Goal: Task Accomplishment & Management: Complete application form

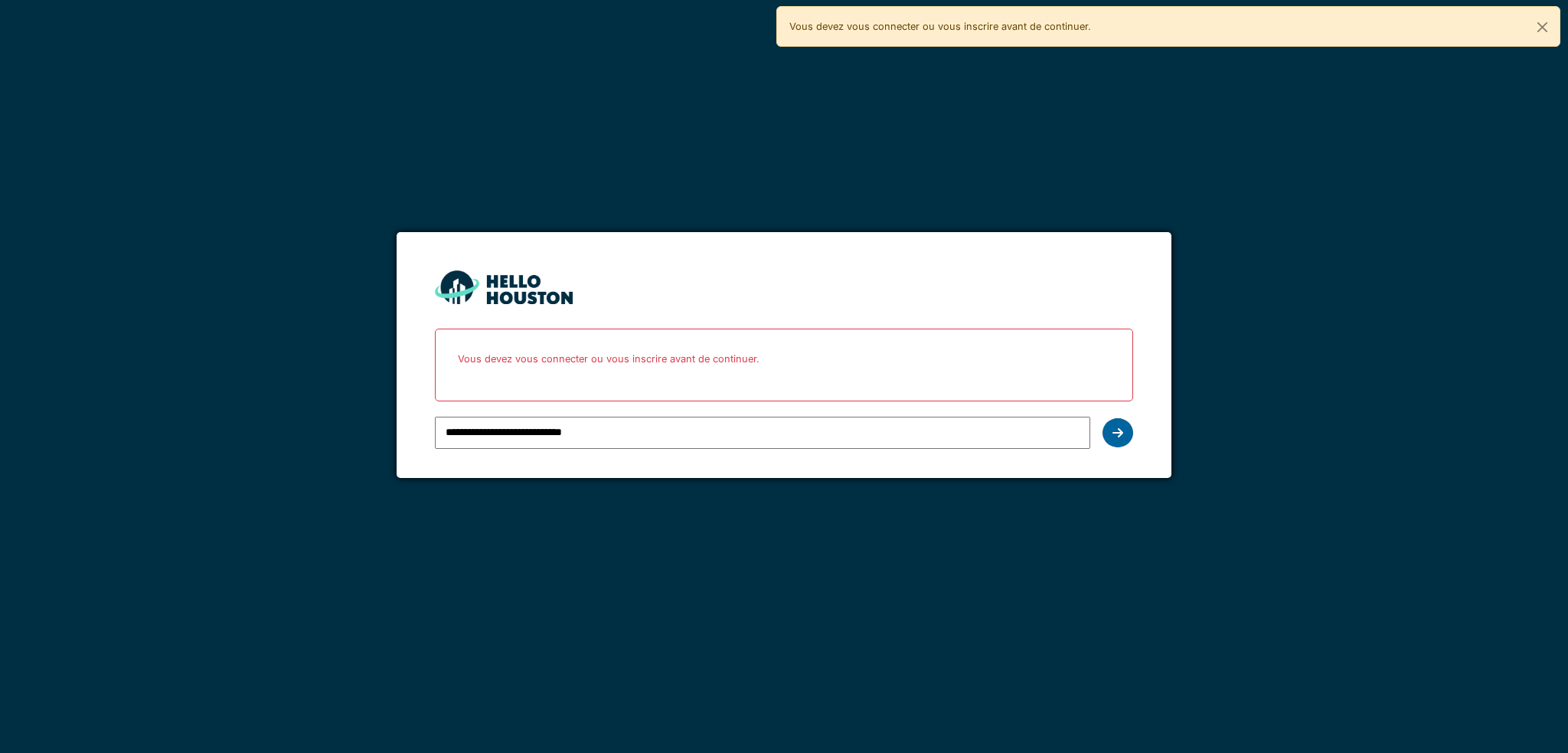
click at [1114, 428] on icon at bounding box center [1118, 433] width 11 height 12
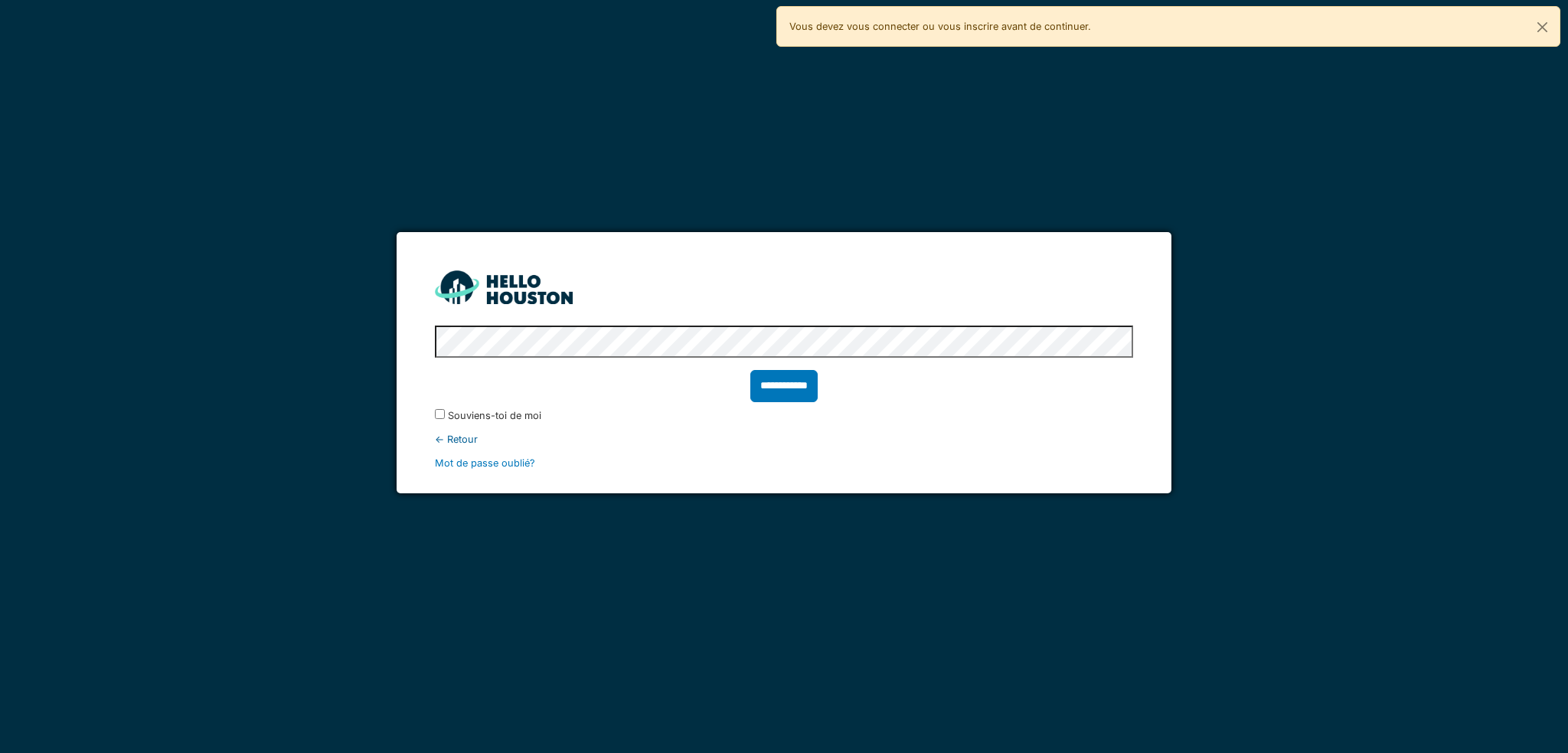
click at [476, 140] on div "**********" at bounding box center [784, 376] width 1568 height 753
click at [772, 386] on input "**********" at bounding box center [784, 385] width 67 height 32
type input "******"
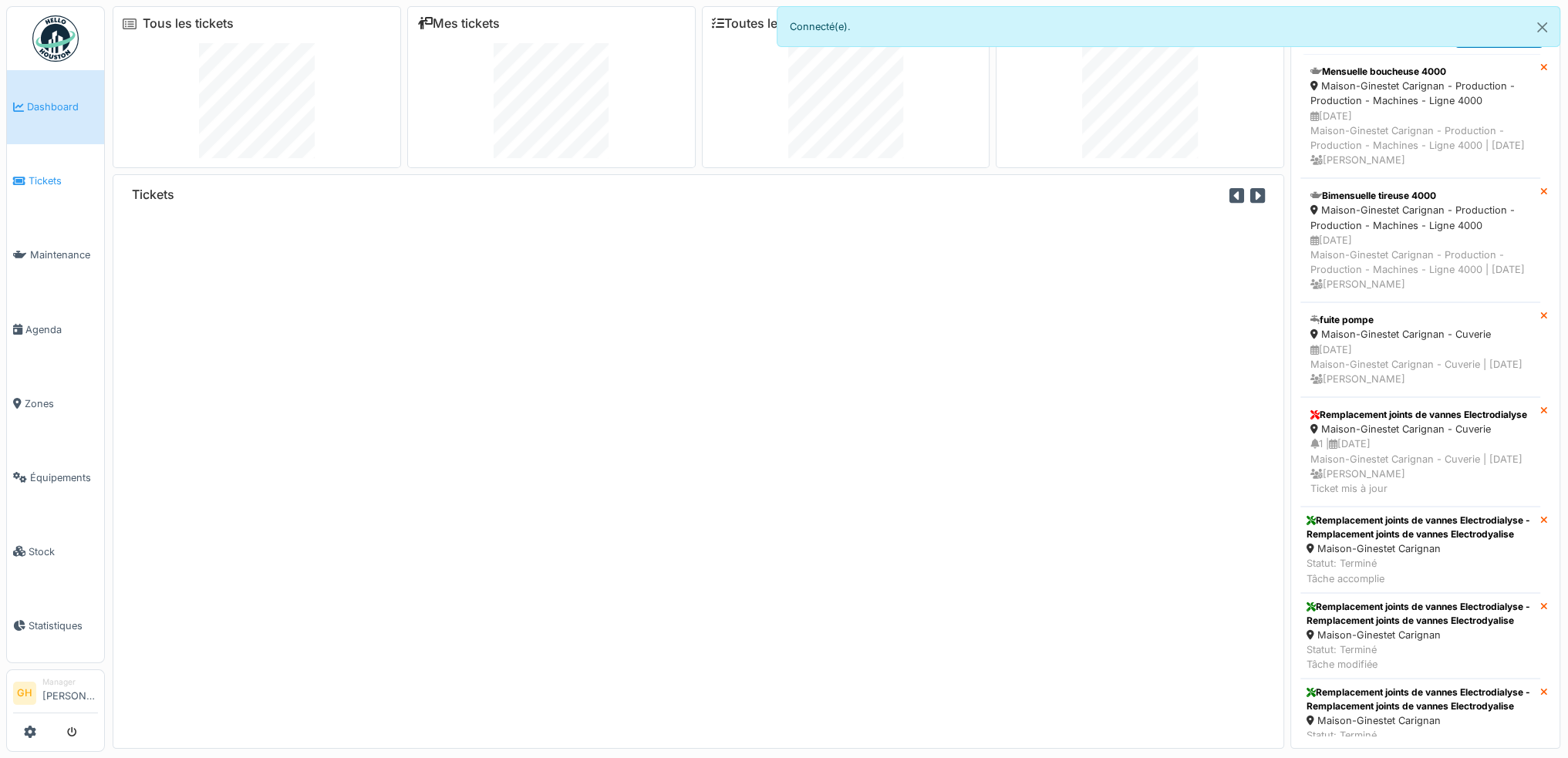
click at [19, 178] on icon at bounding box center [19, 181] width 12 height 11
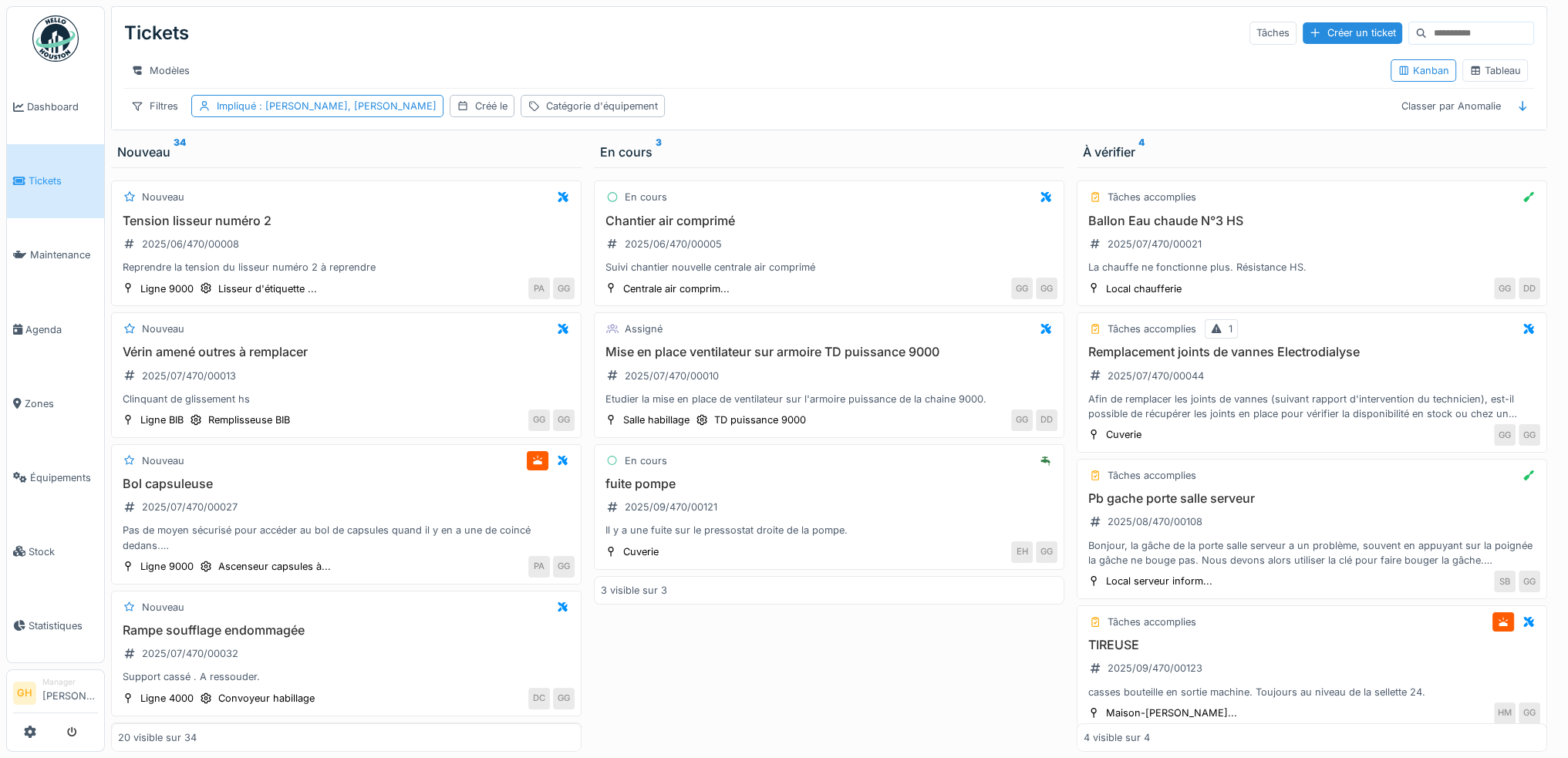
click at [145, 160] on div "Nouveau 34" at bounding box center [347, 152] width 459 height 19
click at [1484, 74] on div "Tableau" at bounding box center [1495, 71] width 52 height 15
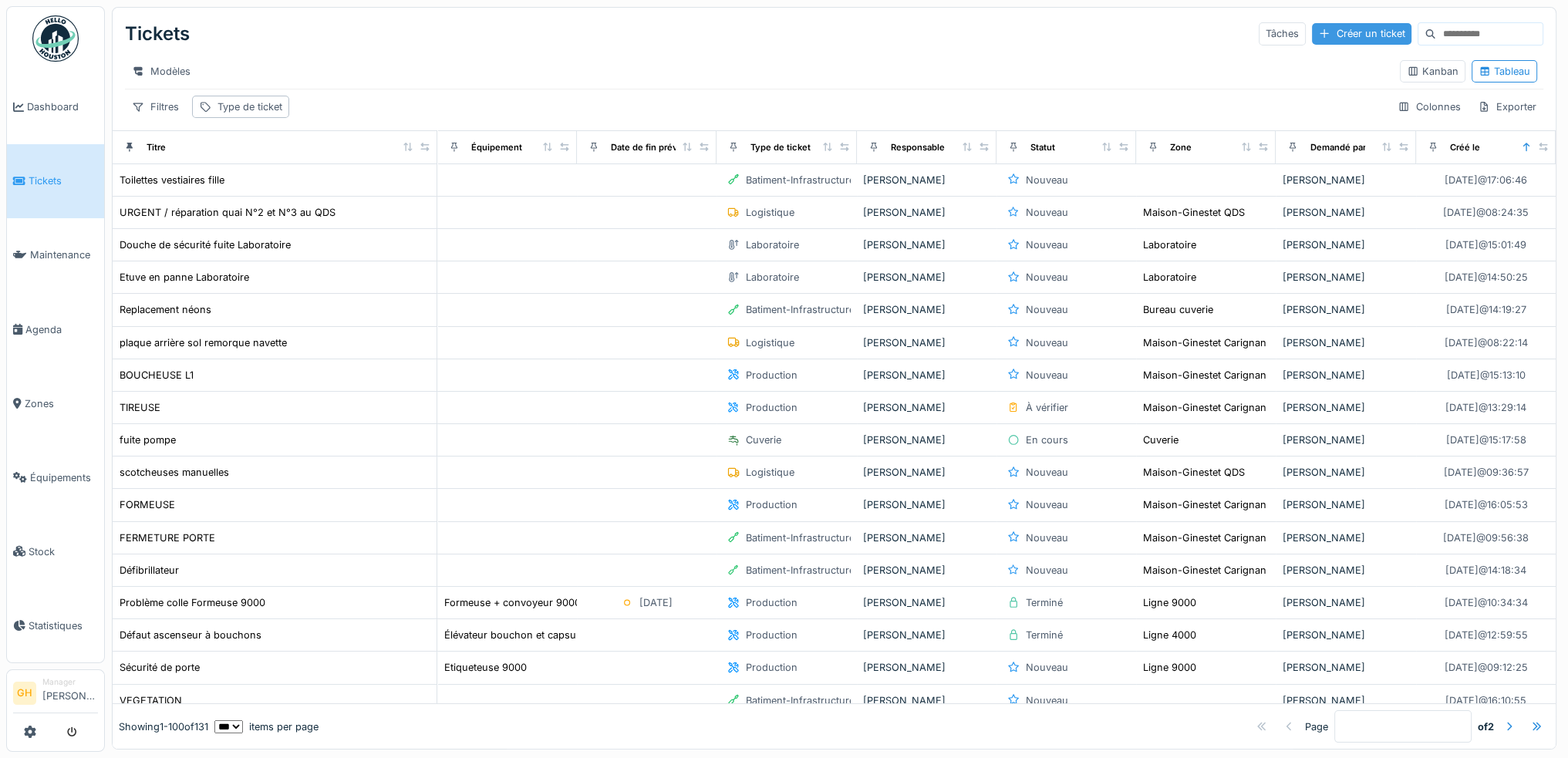
click at [1312, 32] on div "Créer un ticket" at bounding box center [1362, 33] width 100 height 21
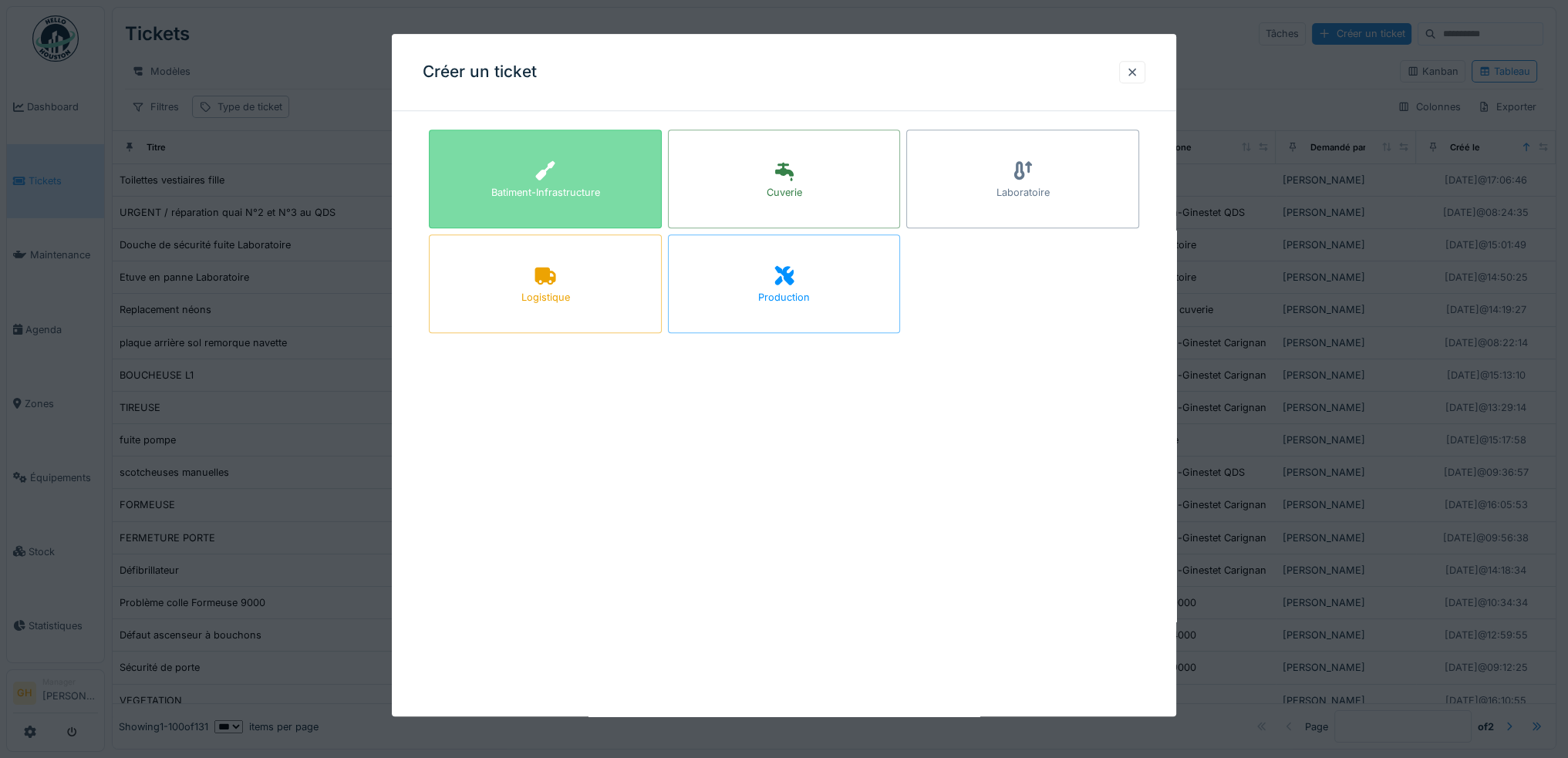
click at [549, 175] on icon at bounding box center [545, 171] width 23 height 19
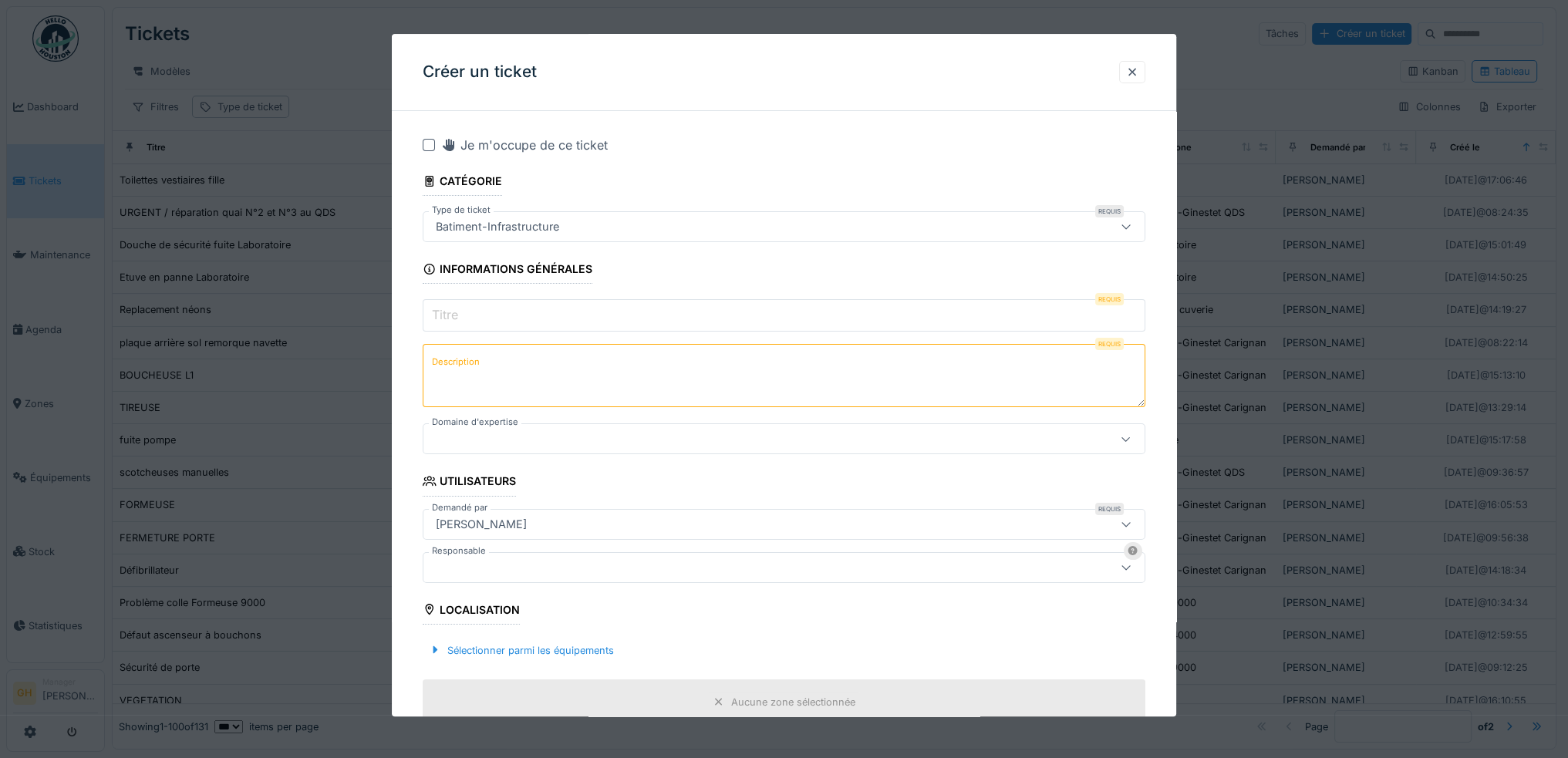
scroll to position [77, 0]
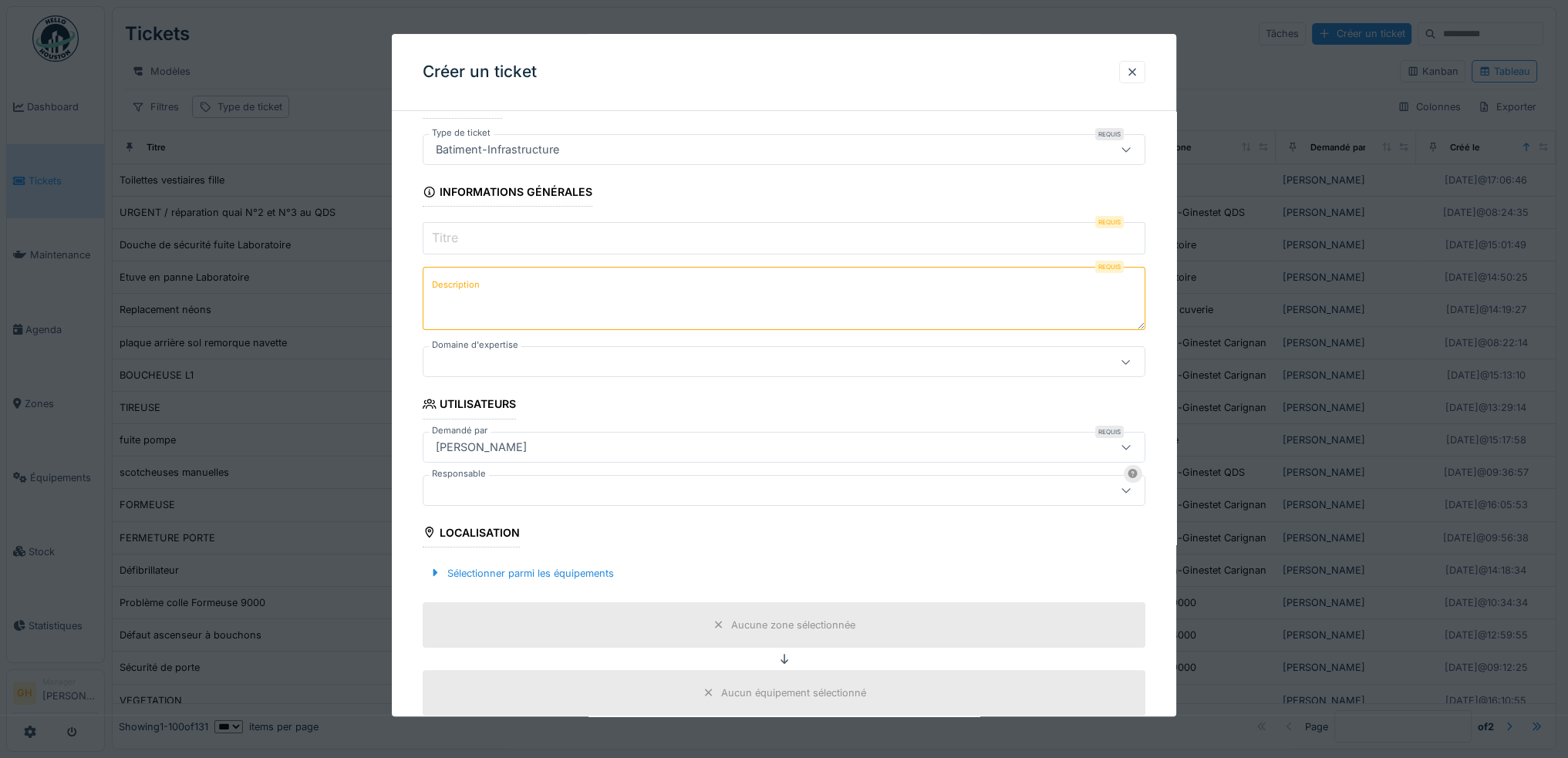
click at [512, 242] on input "Titre" at bounding box center [783, 238] width 722 height 33
click at [551, 304] on textarea "Description" at bounding box center [783, 299] width 722 height 63
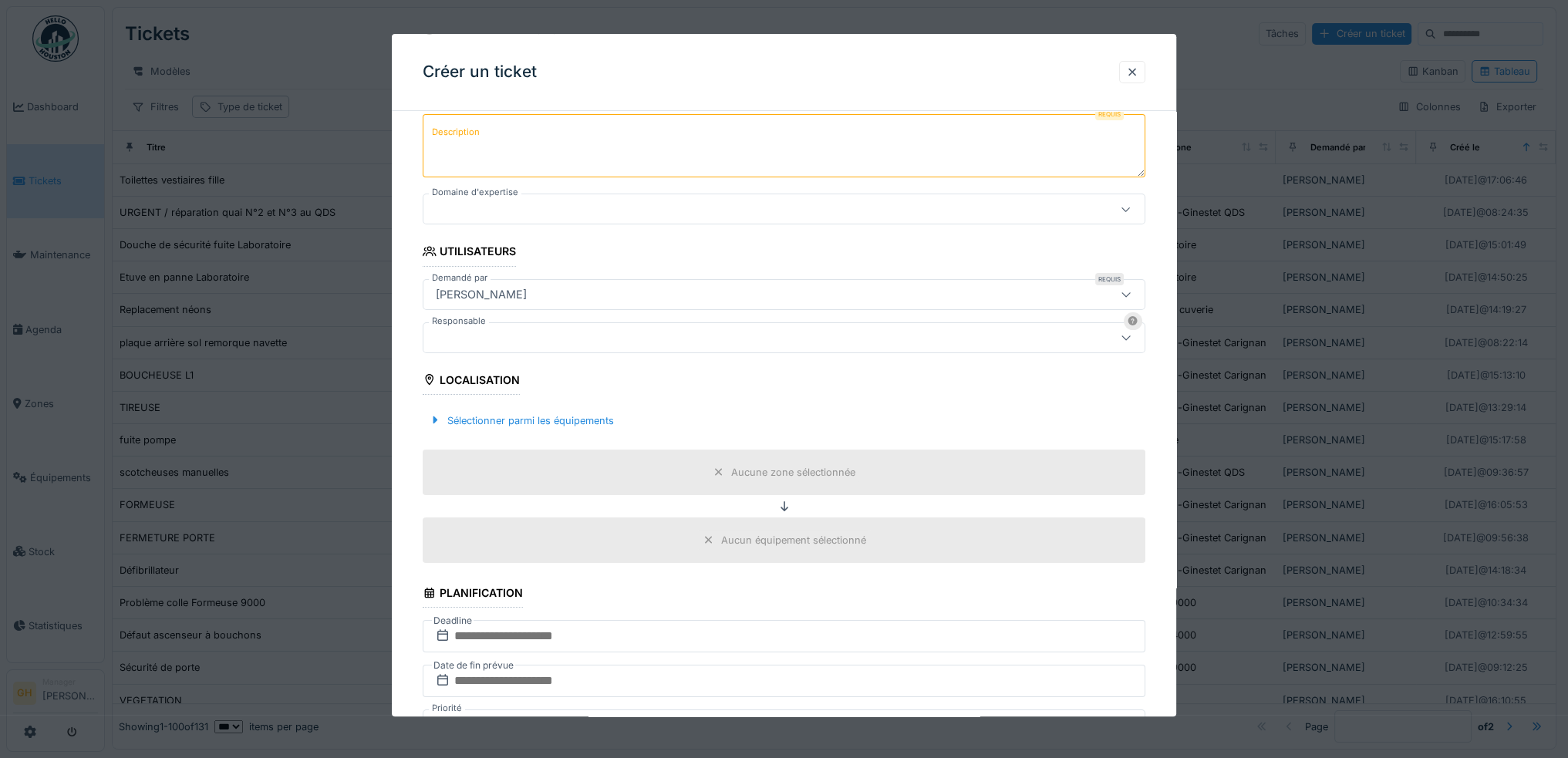
scroll to position [231, 0]
click at [529, 418] on div "Sélectionner parmi les équipements" at bounding box center [521, 420] width 198 height 21
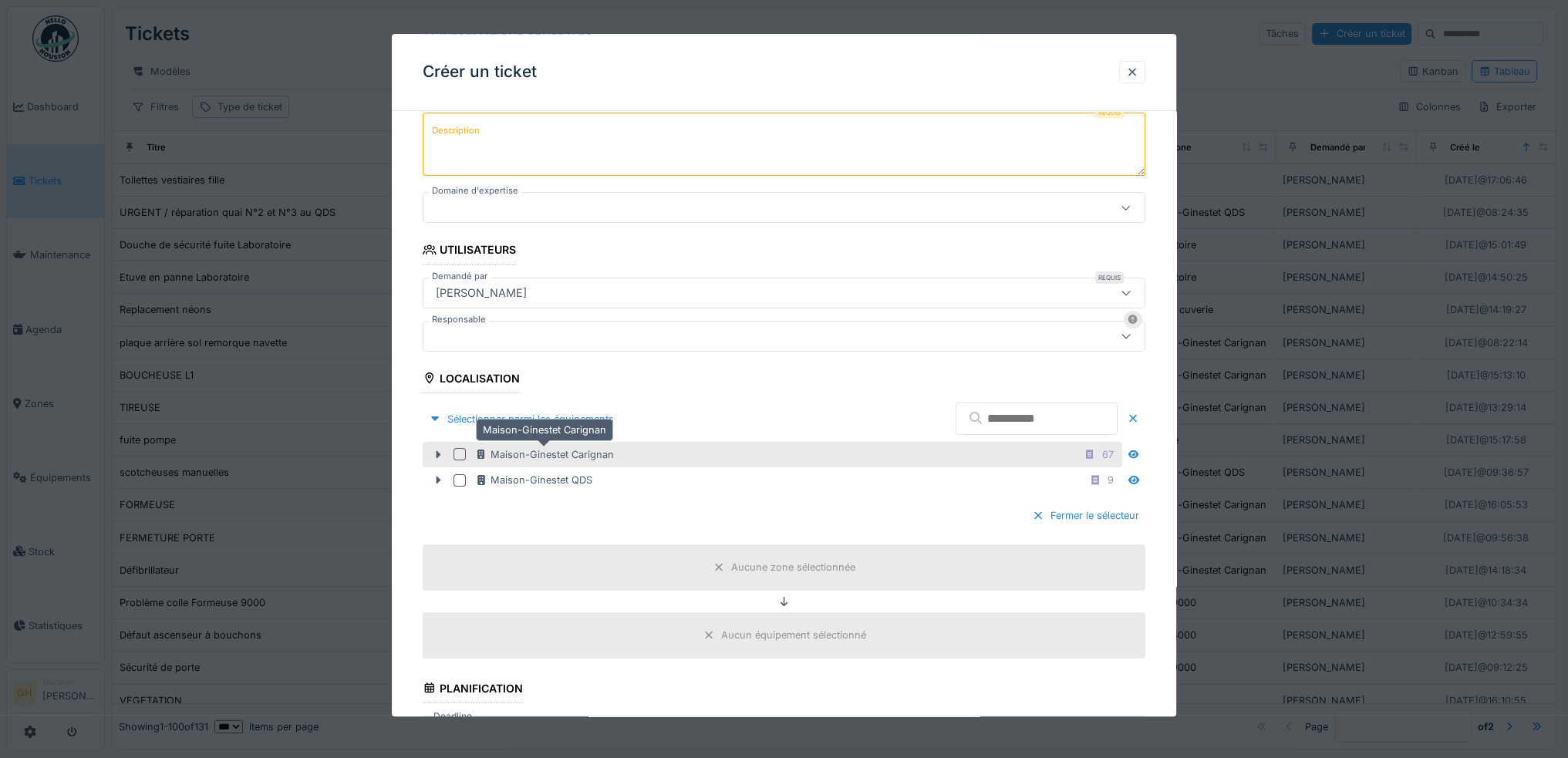
click at [504, 450] on div "Maison-Ginestet Carignan" at bounding box center [544, 454] width 138 height 15
click at [435, 452] on icon at bounding box center [438, 454] width 12 height 10
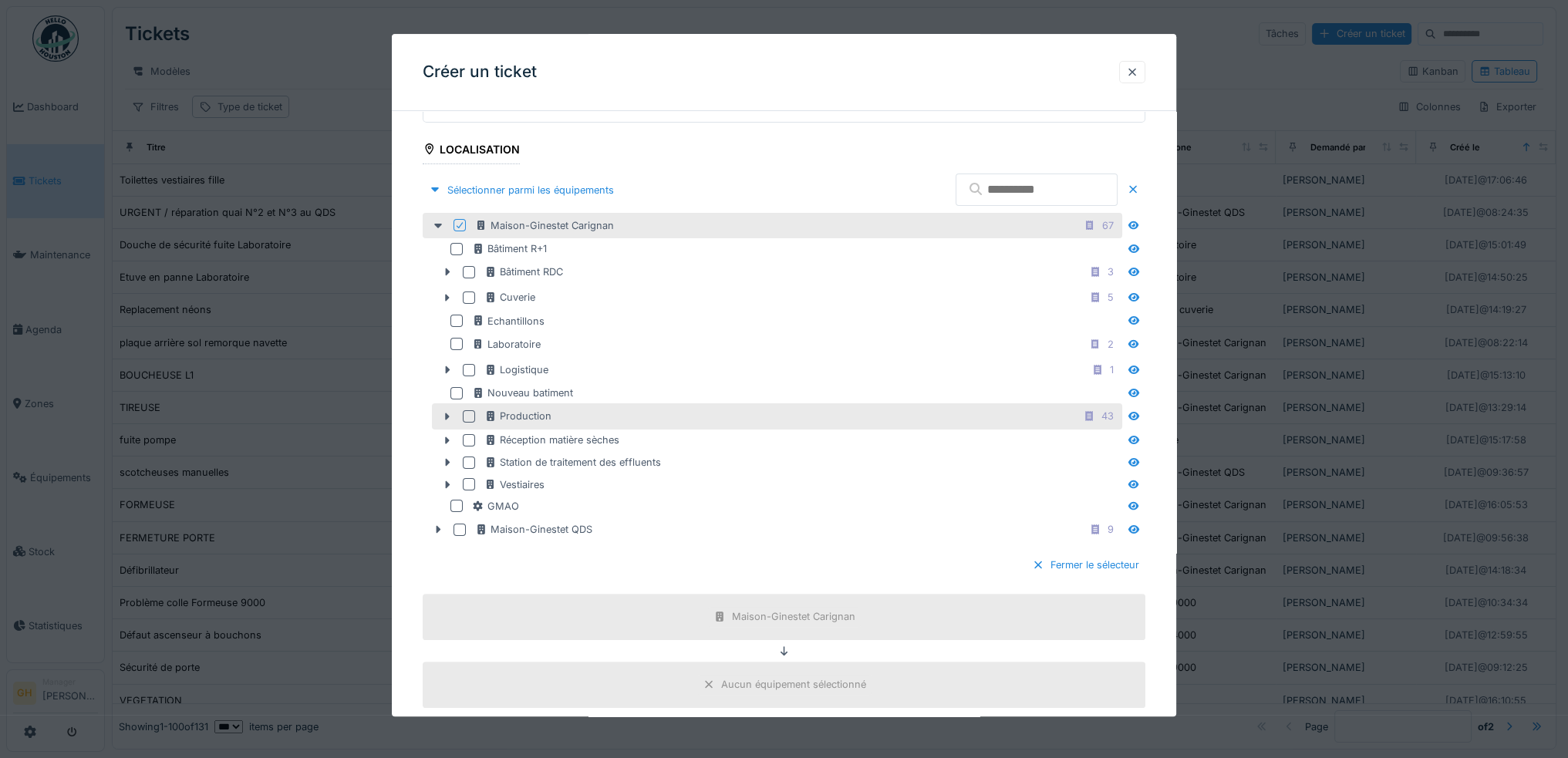
scroll to position [463, 0]
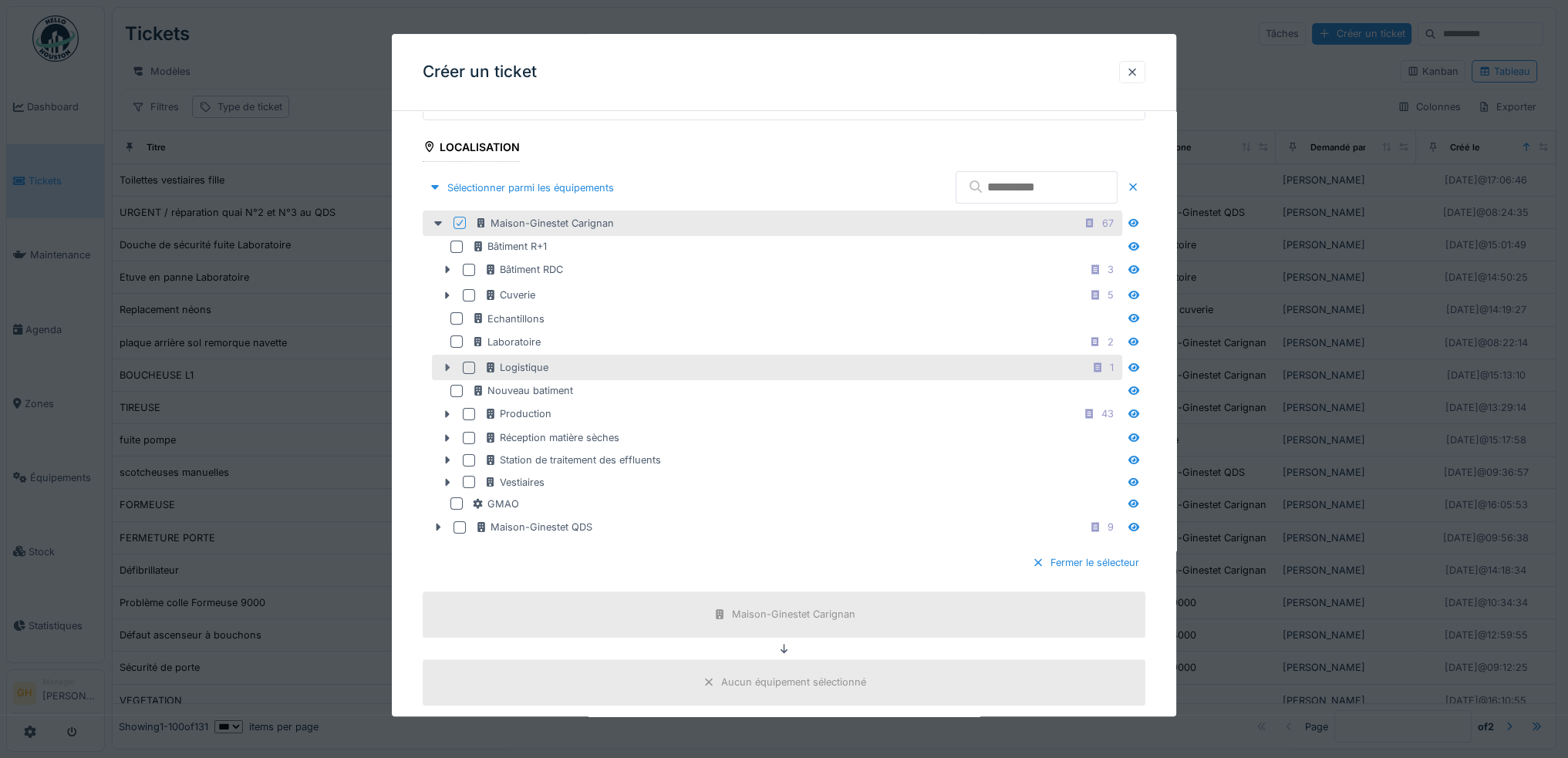
click at [444, 363] on icon at bounding box center [447, 367] width 12 height 10
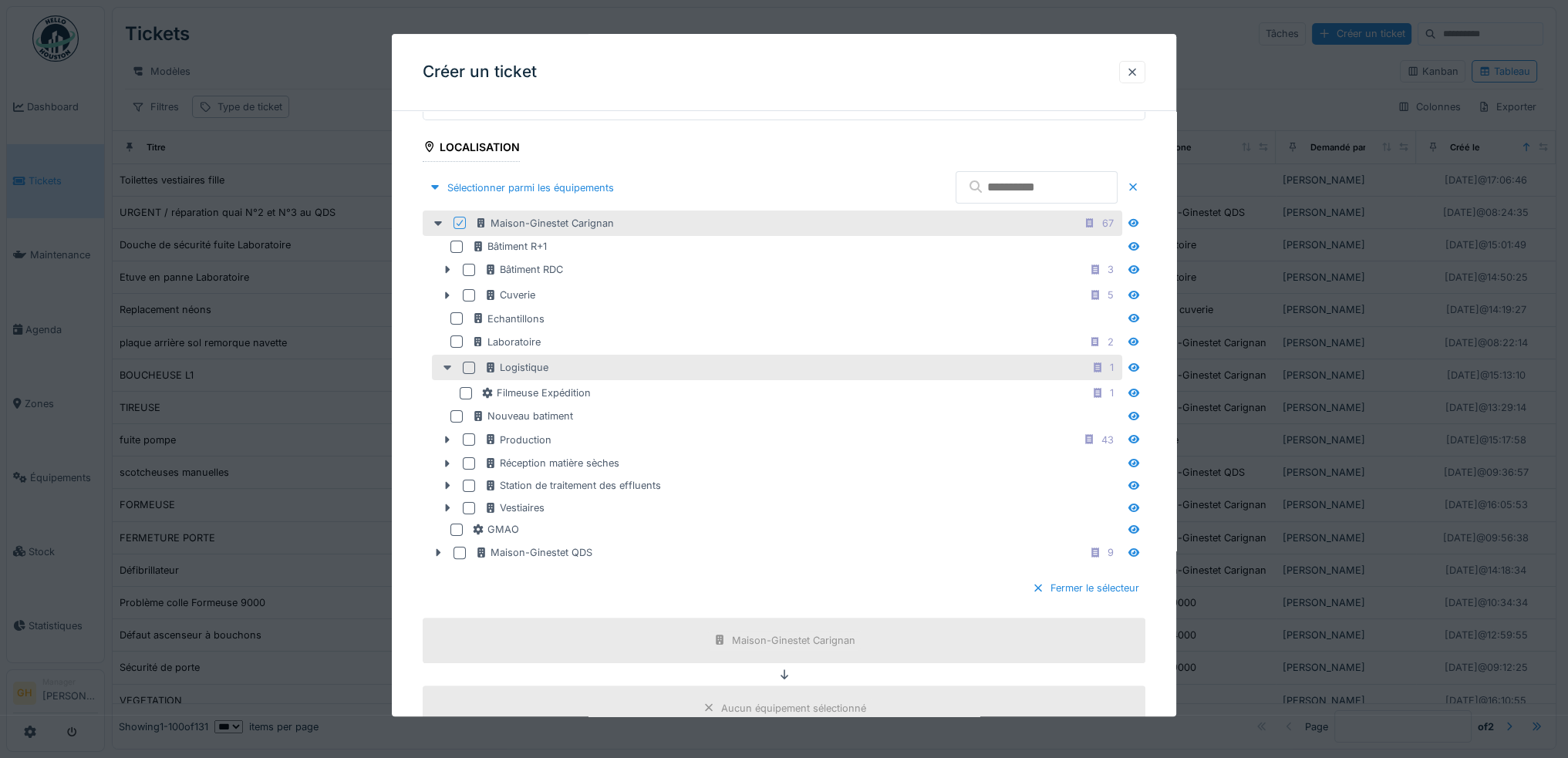
click at [444, 366] on icon at bounding box center [447, 368] width 8 height 4
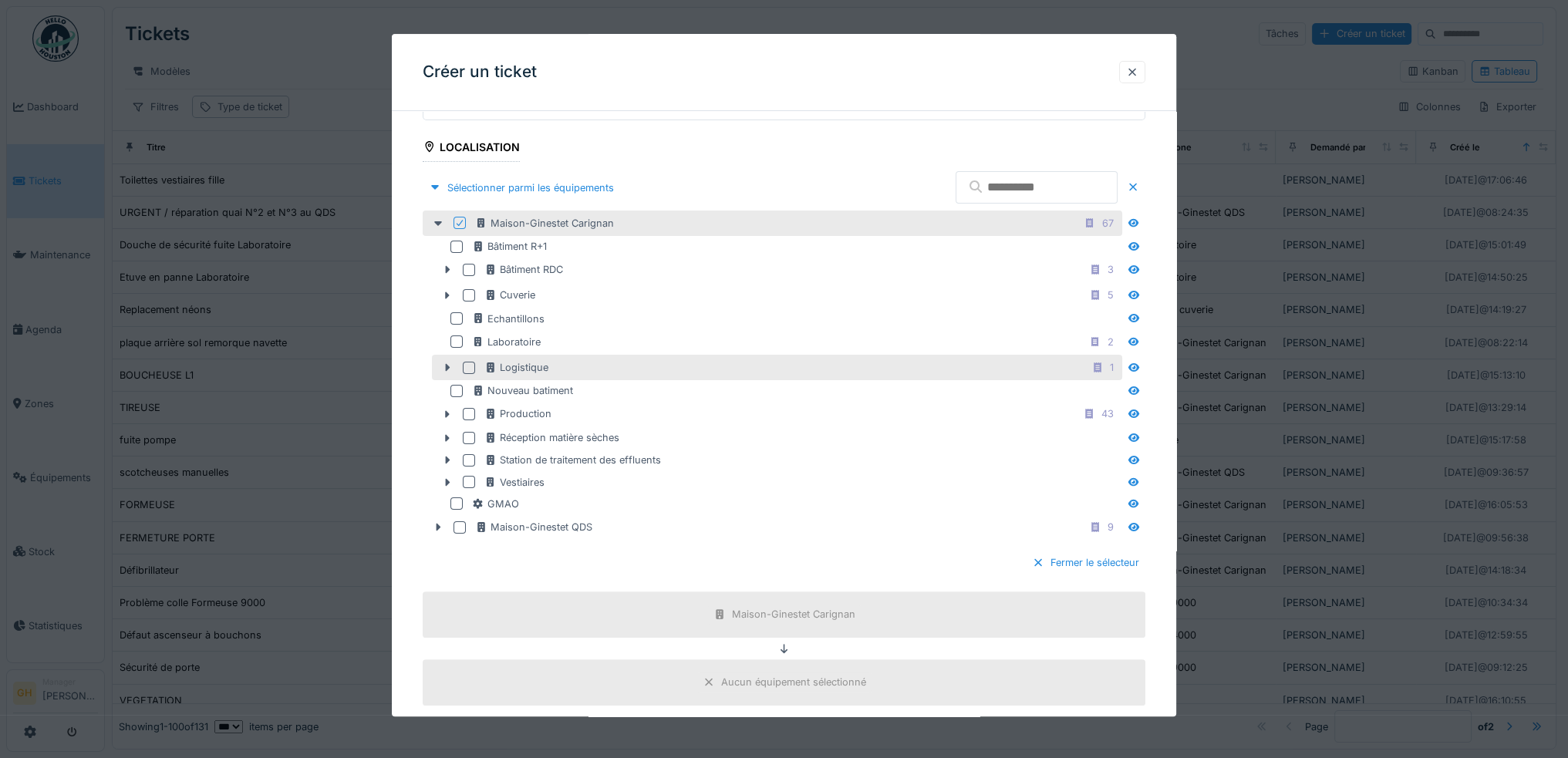
click at [470, 363] on div at bounding box center [469, 368] width 12 height 12
click at [1139, 71] on div at bounding box center [1132, 71] width 12 height 15
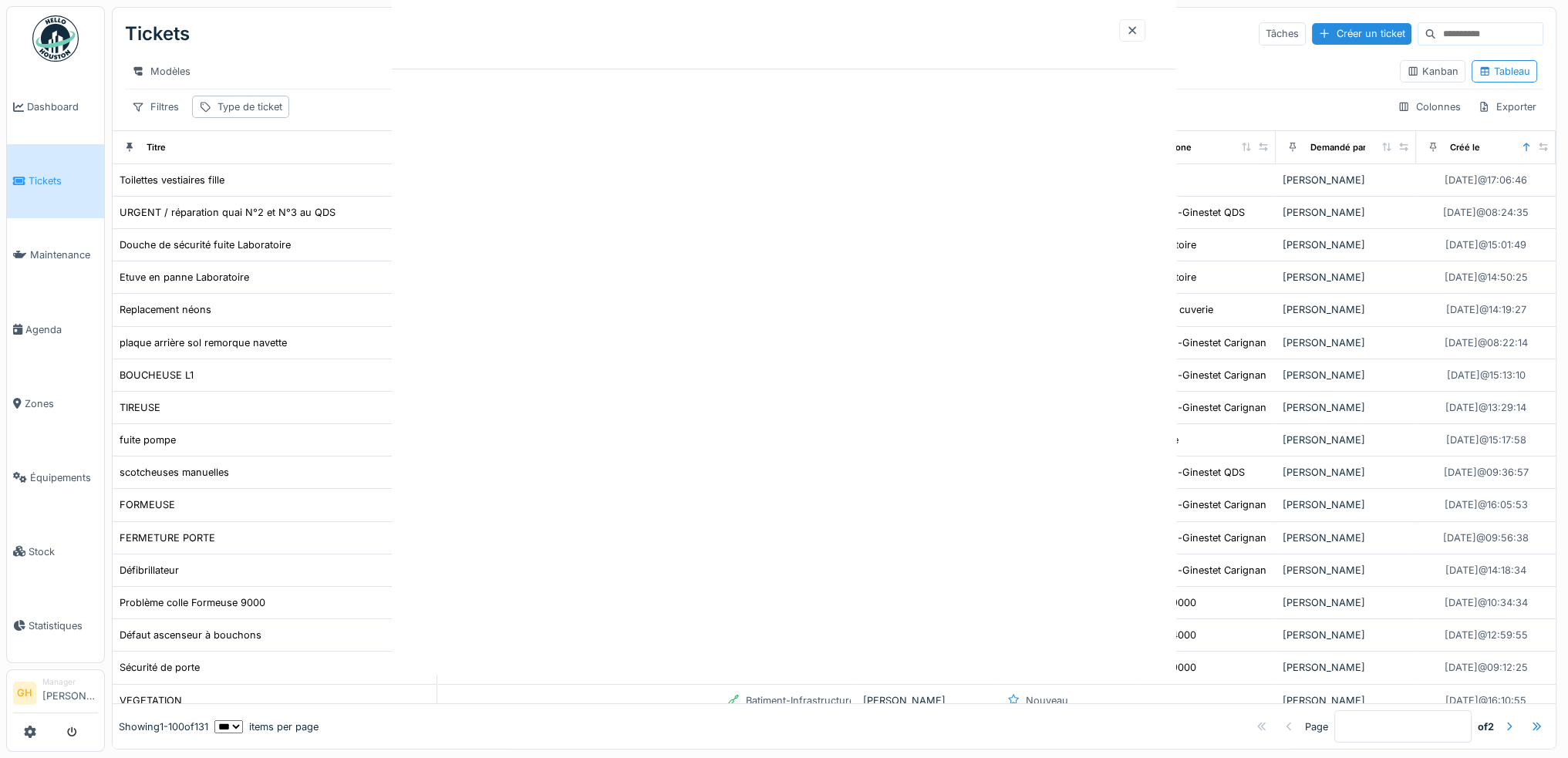
scroll to position [0, 0]
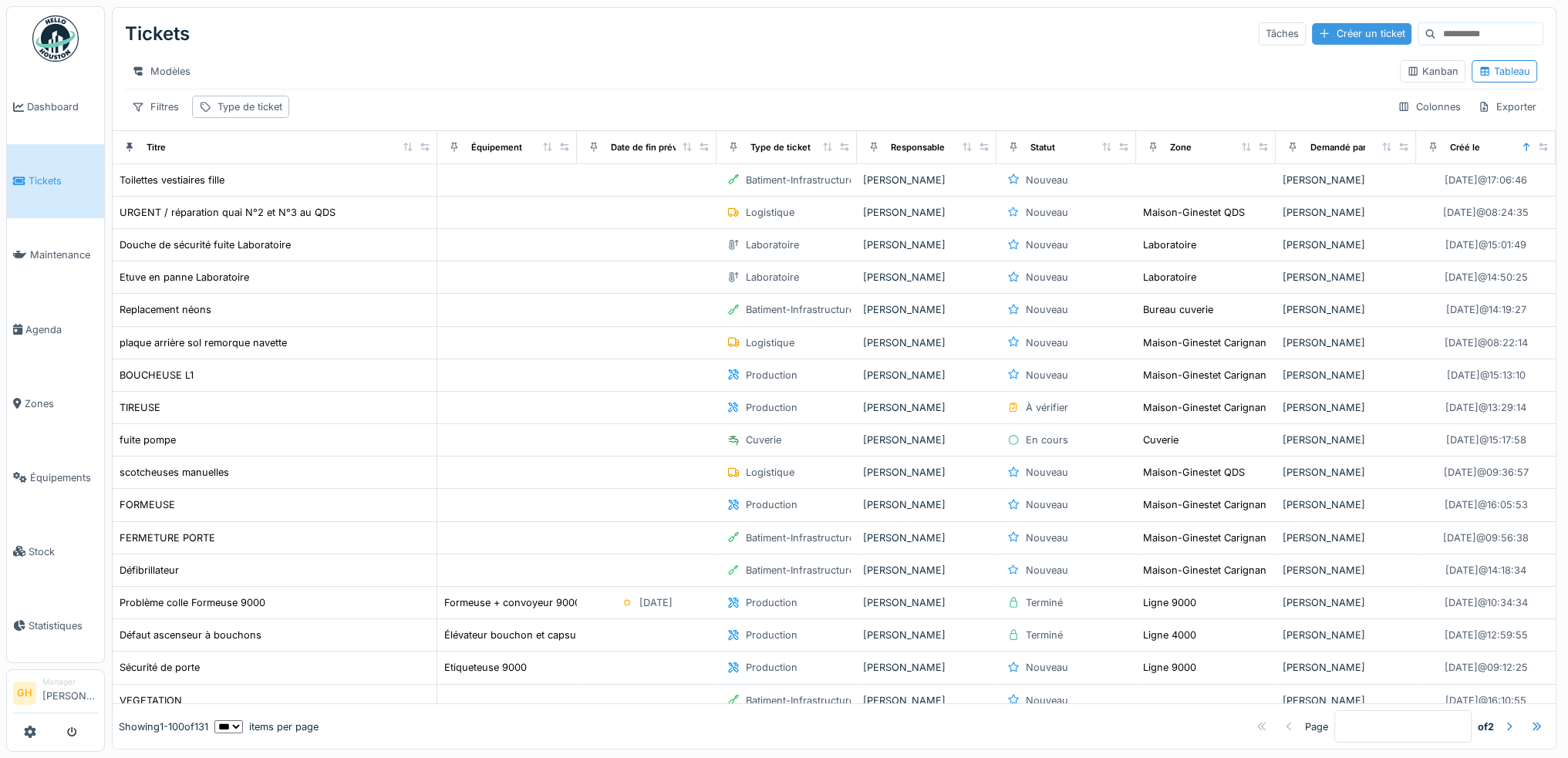
click at [1312, 33] on div "Créer un ticket" at bounding box center [1362, 33] width 100 height 21
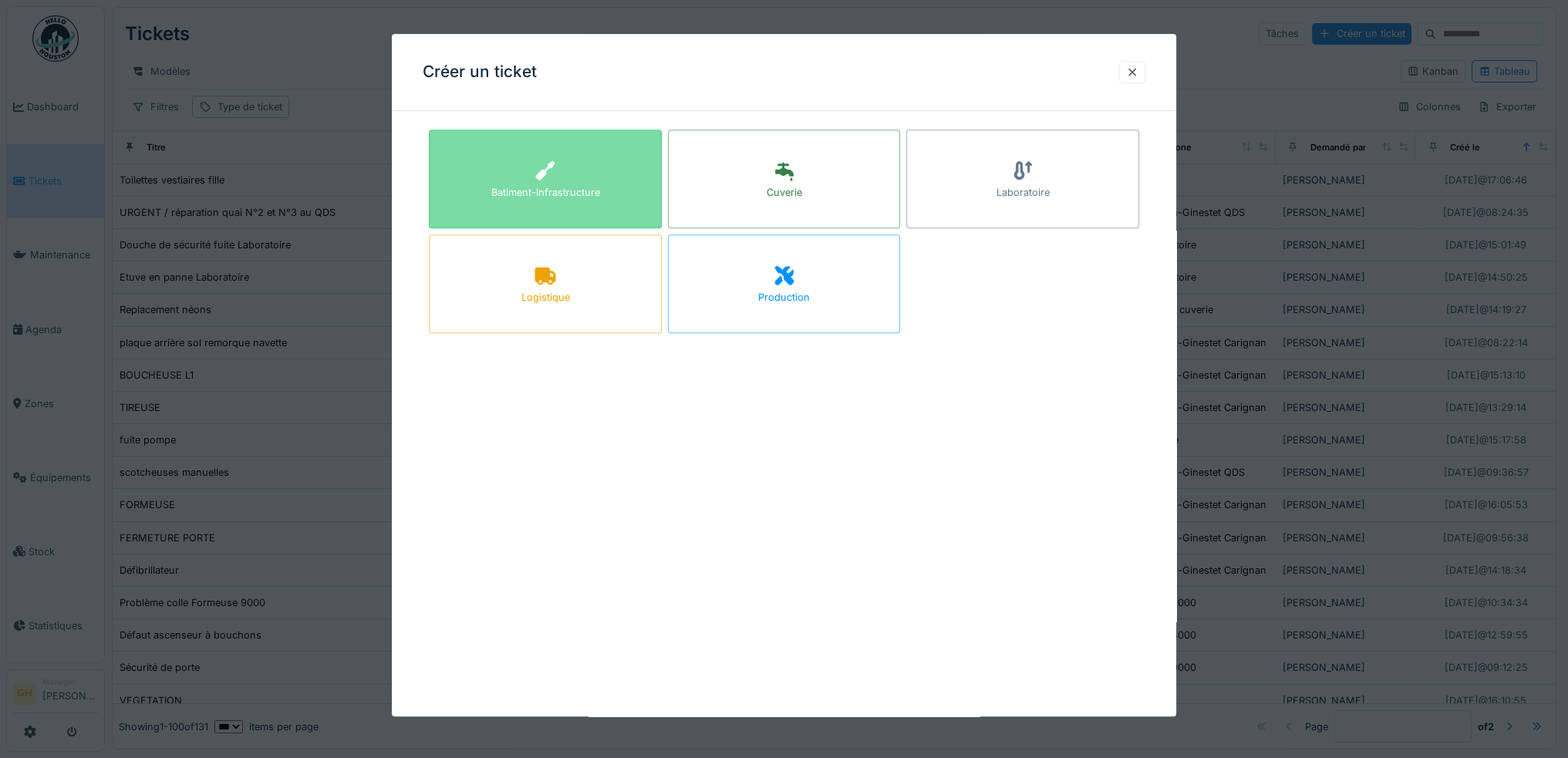
click at [586, 191] on div "Batiment-Infrastructure" at bounding box center [545, 193] width 108 height 15
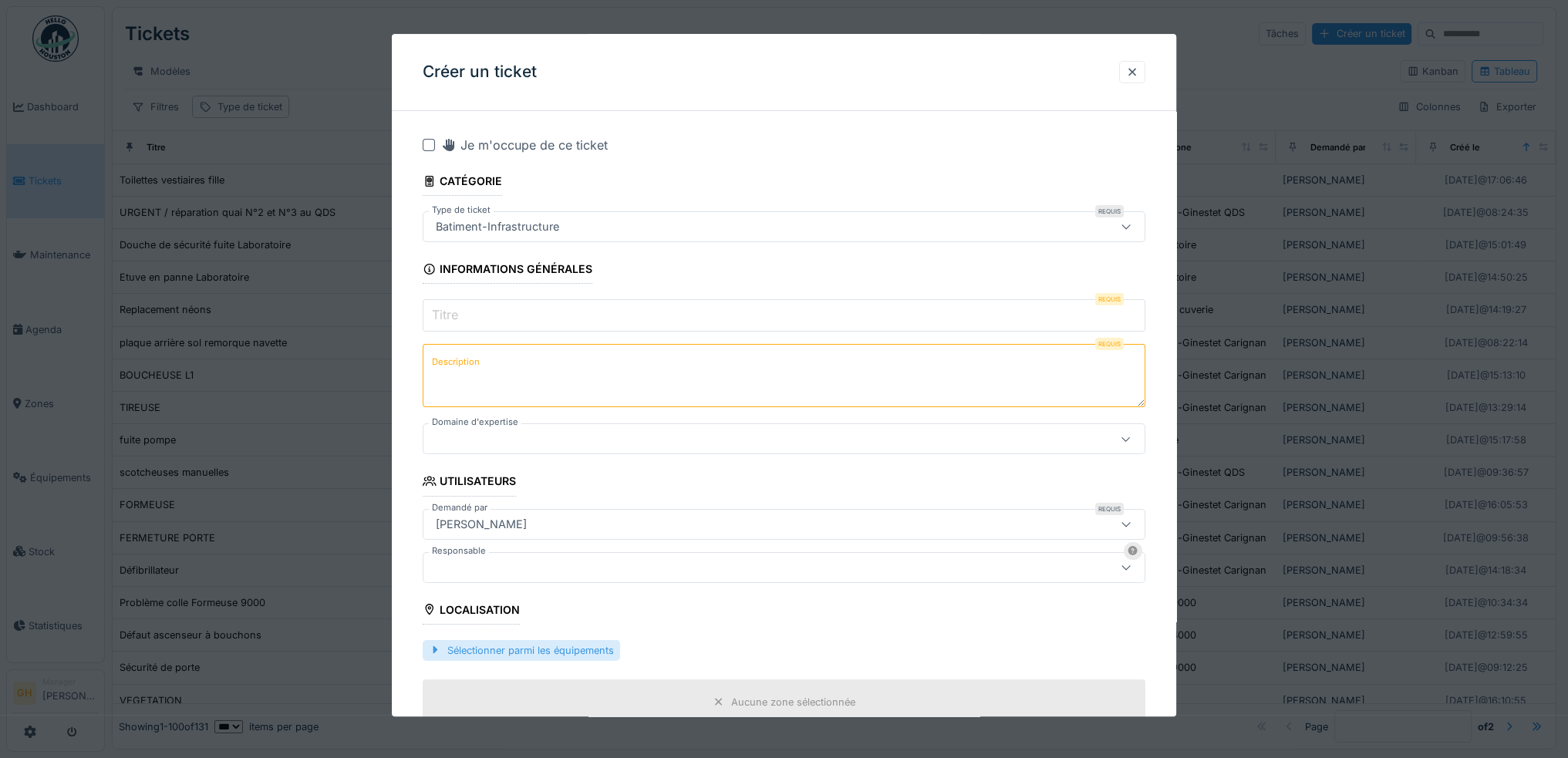
click at [527, 649] on div "Sélectionner parmi les équipements" at bounding box center [521, 650] width 198 height 21
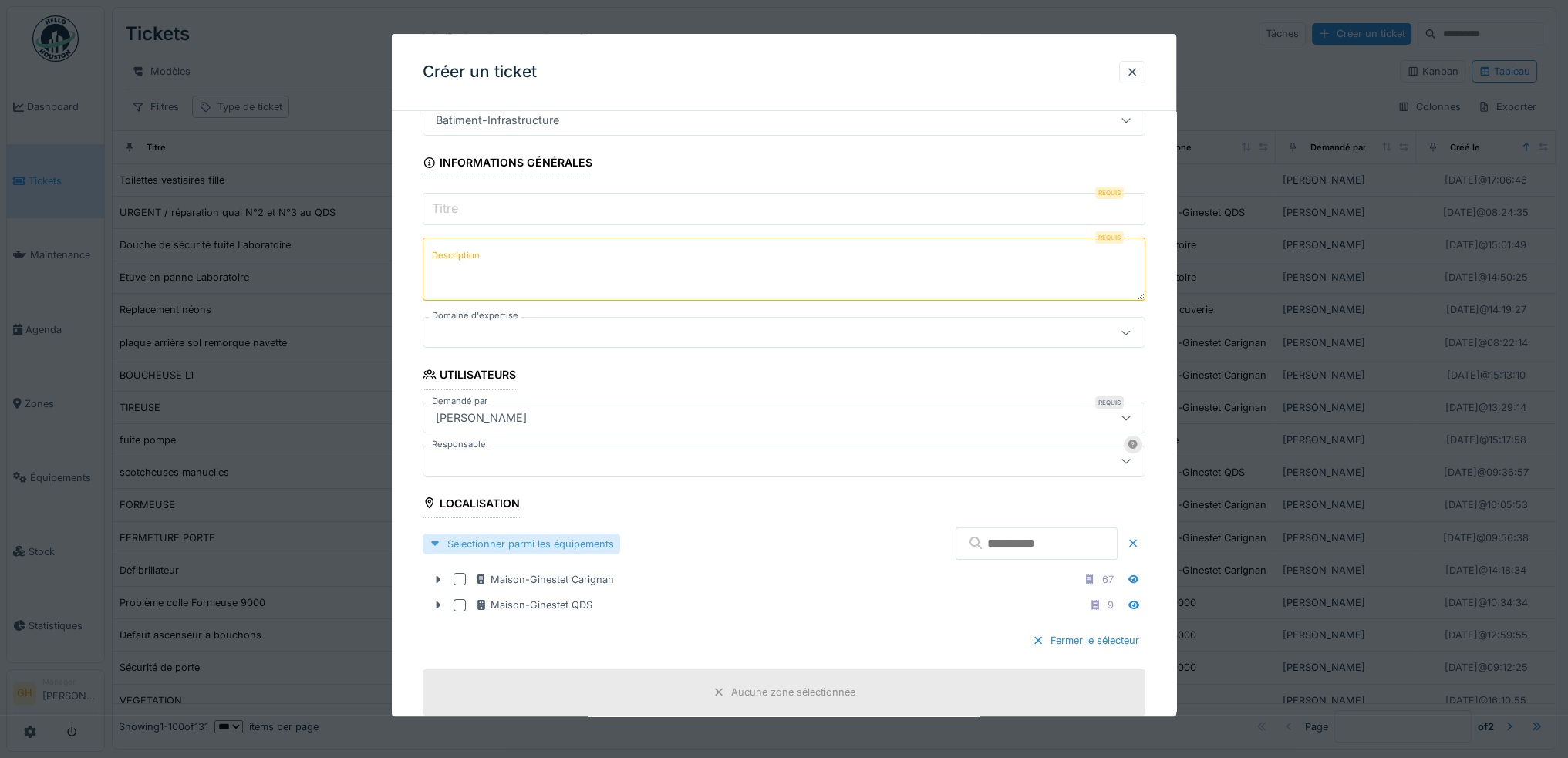
scroll to position [308, 0]
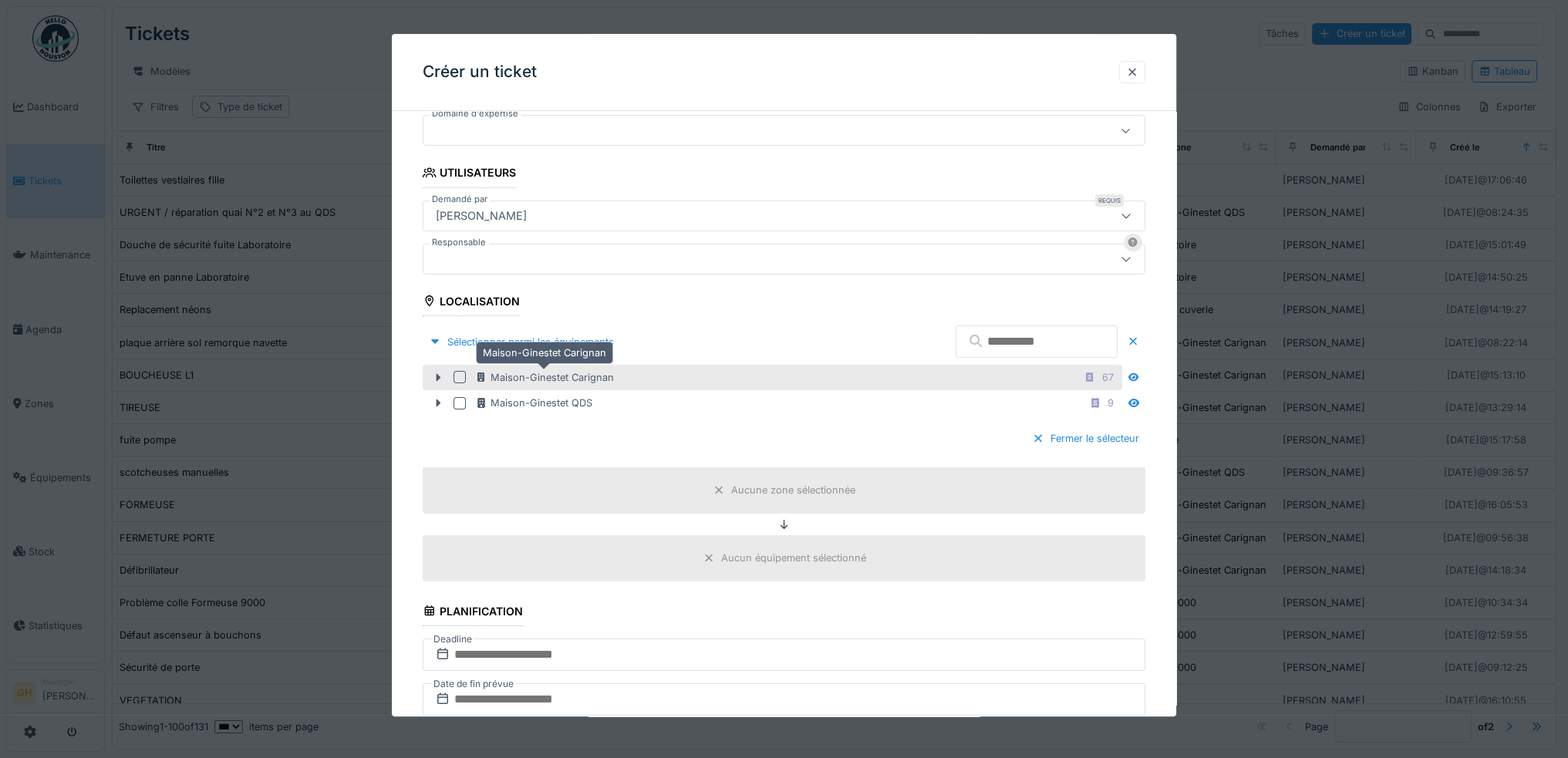
click at [533, 375] on div "Maison-Ginestet Carignan" at bounding box center [544, 377] width 138 height 15
click at [438, 375] on icon at bounding box center [438, 377] width 4 height 8
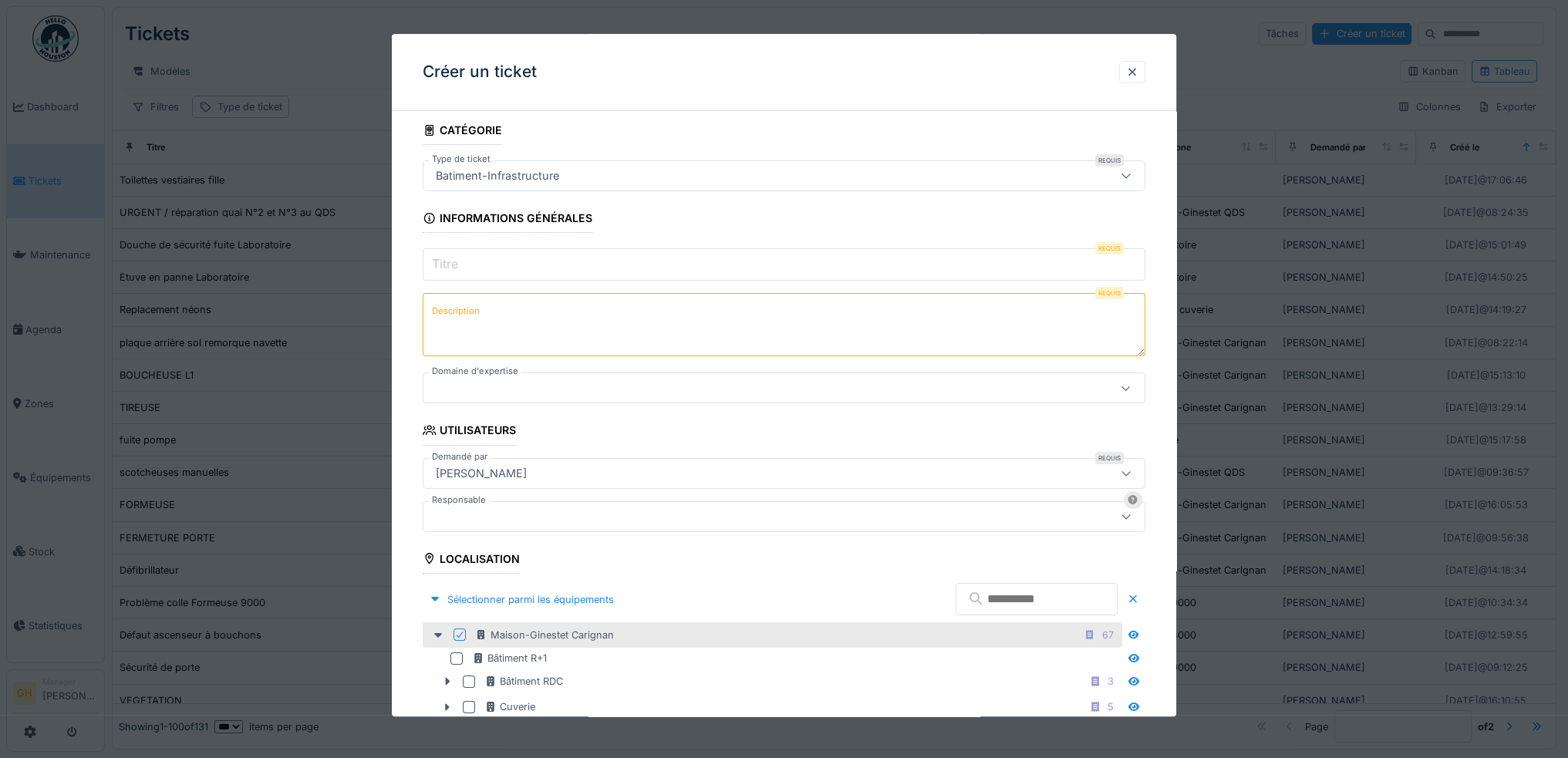
scroll to position [0, 0]
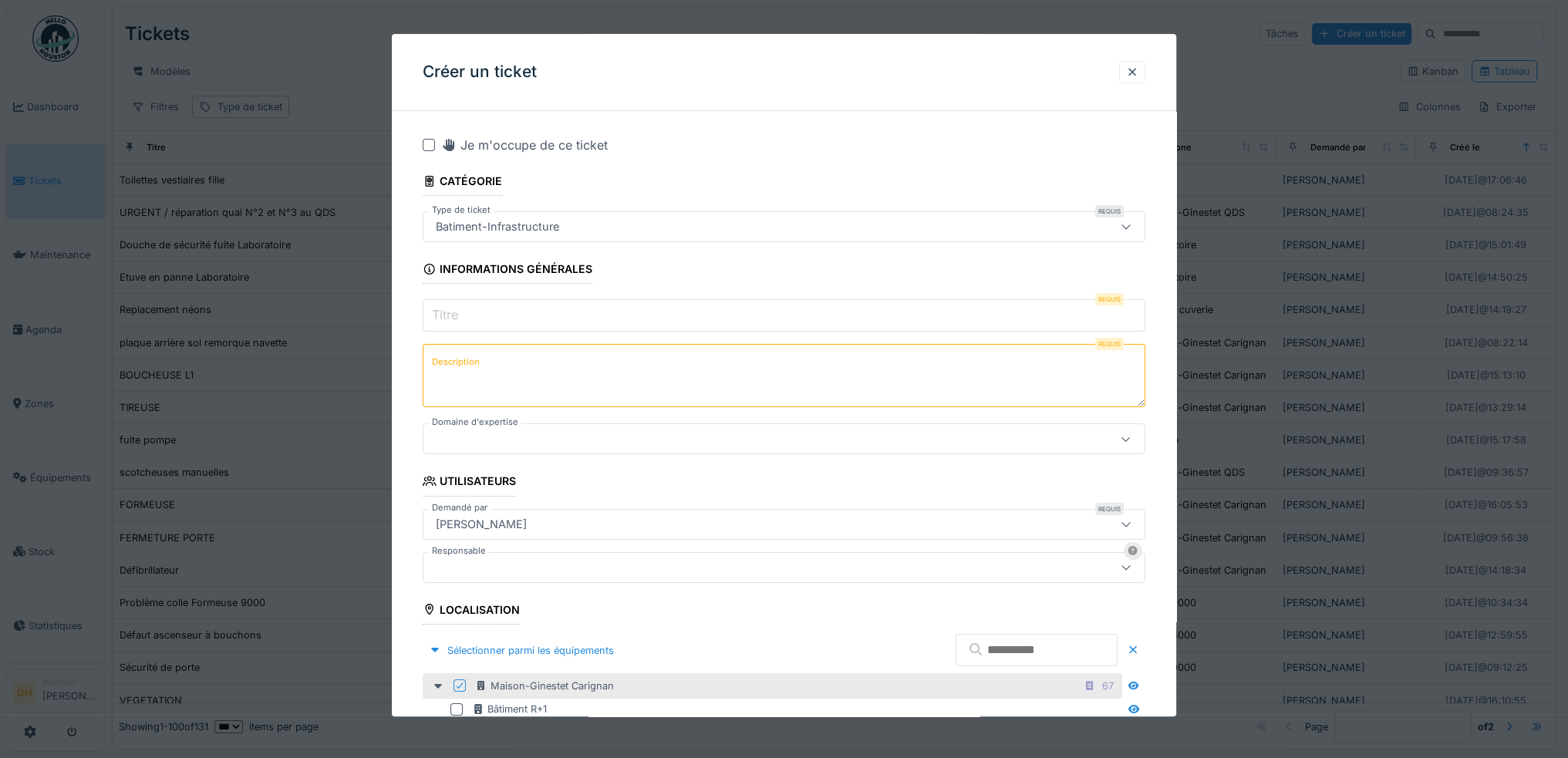
click at [481, 323] on input "Titre" at bounding box center [783, 315] width 722 height 33
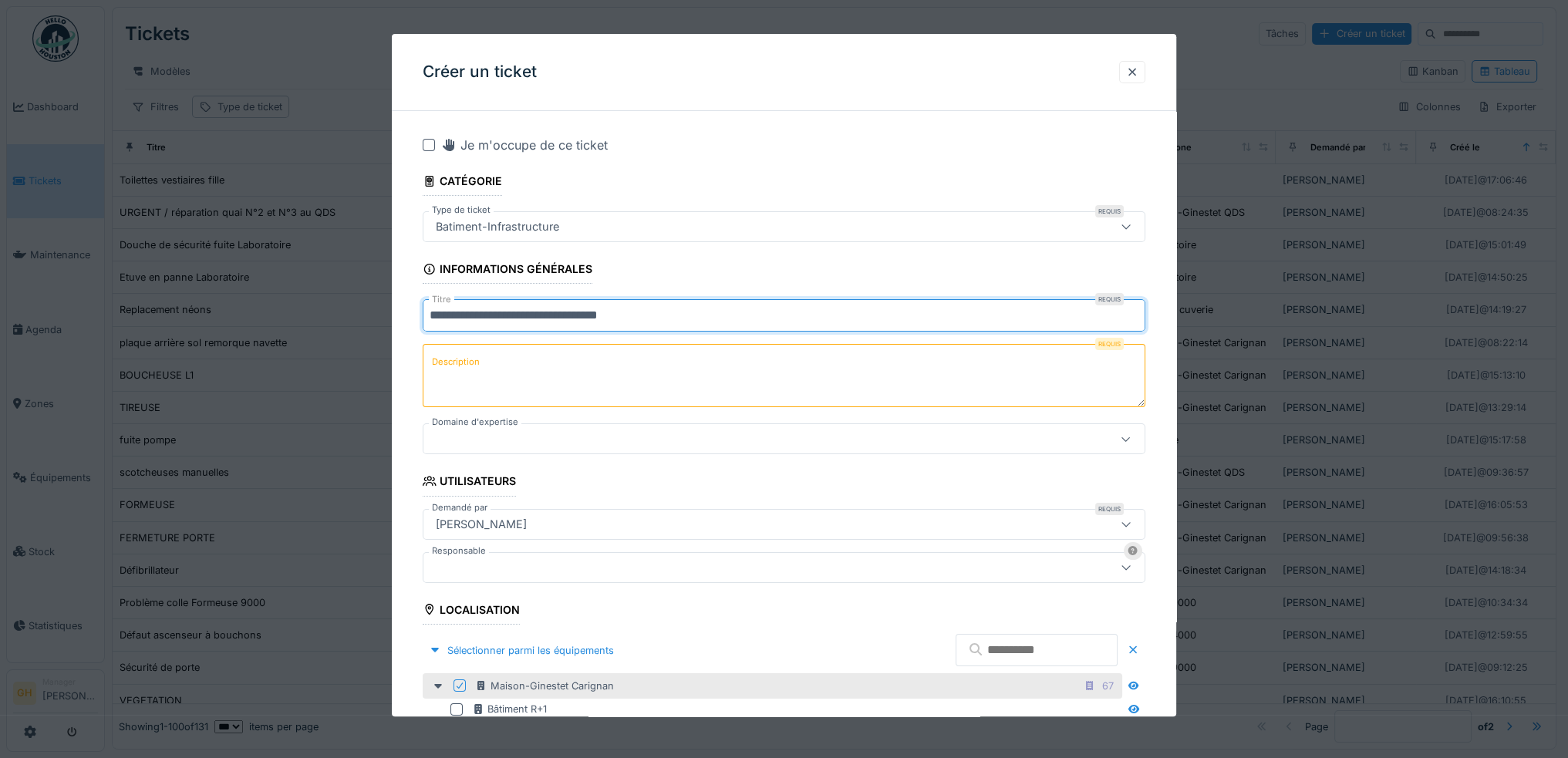
type input "**********"
click at [519, 377] on textarea "Description" at bounding box center [783, 375] width 722 height 63
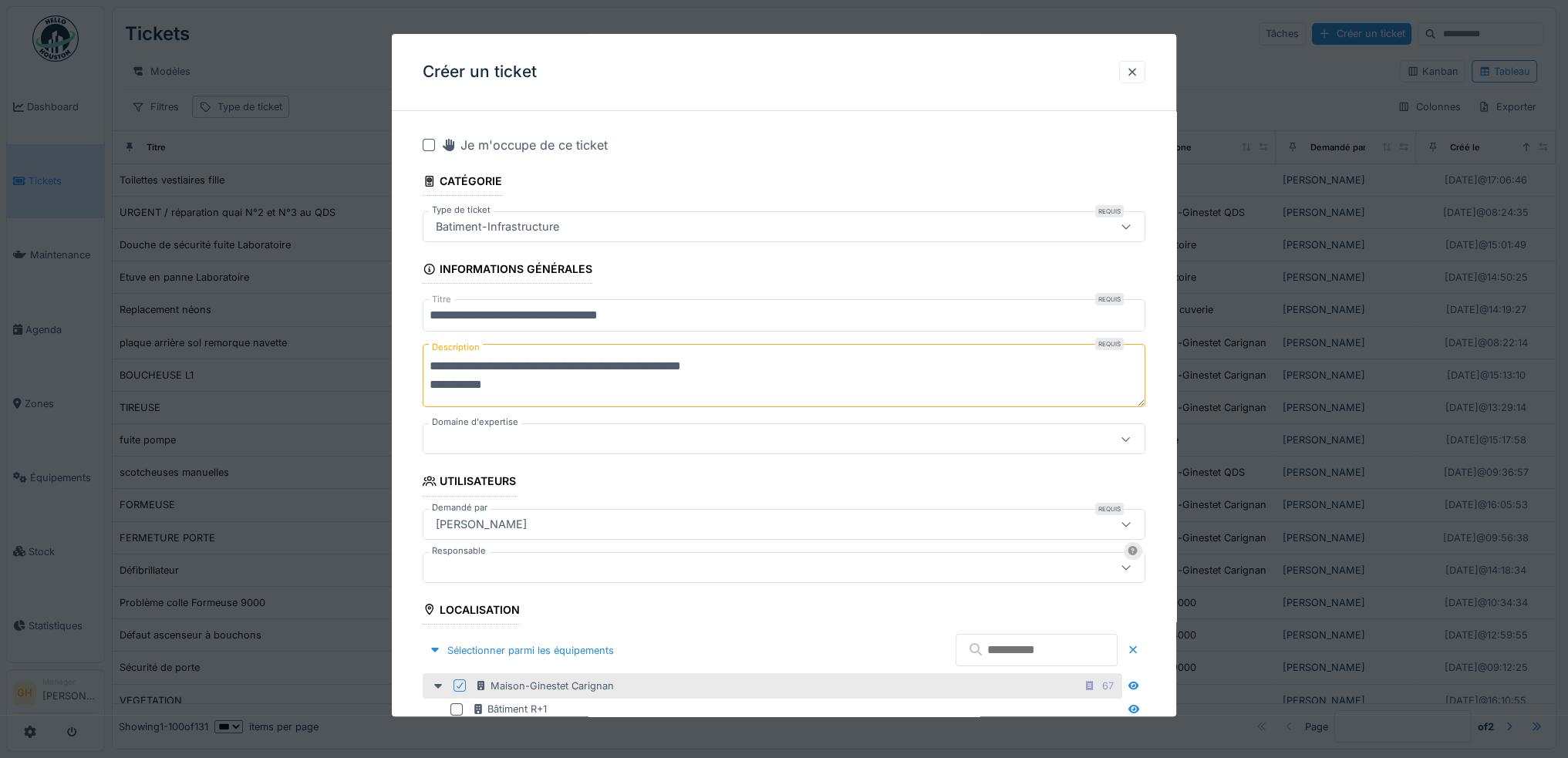
click at [546, 566] on div at bounding box center [742, 567] width 625 height 17
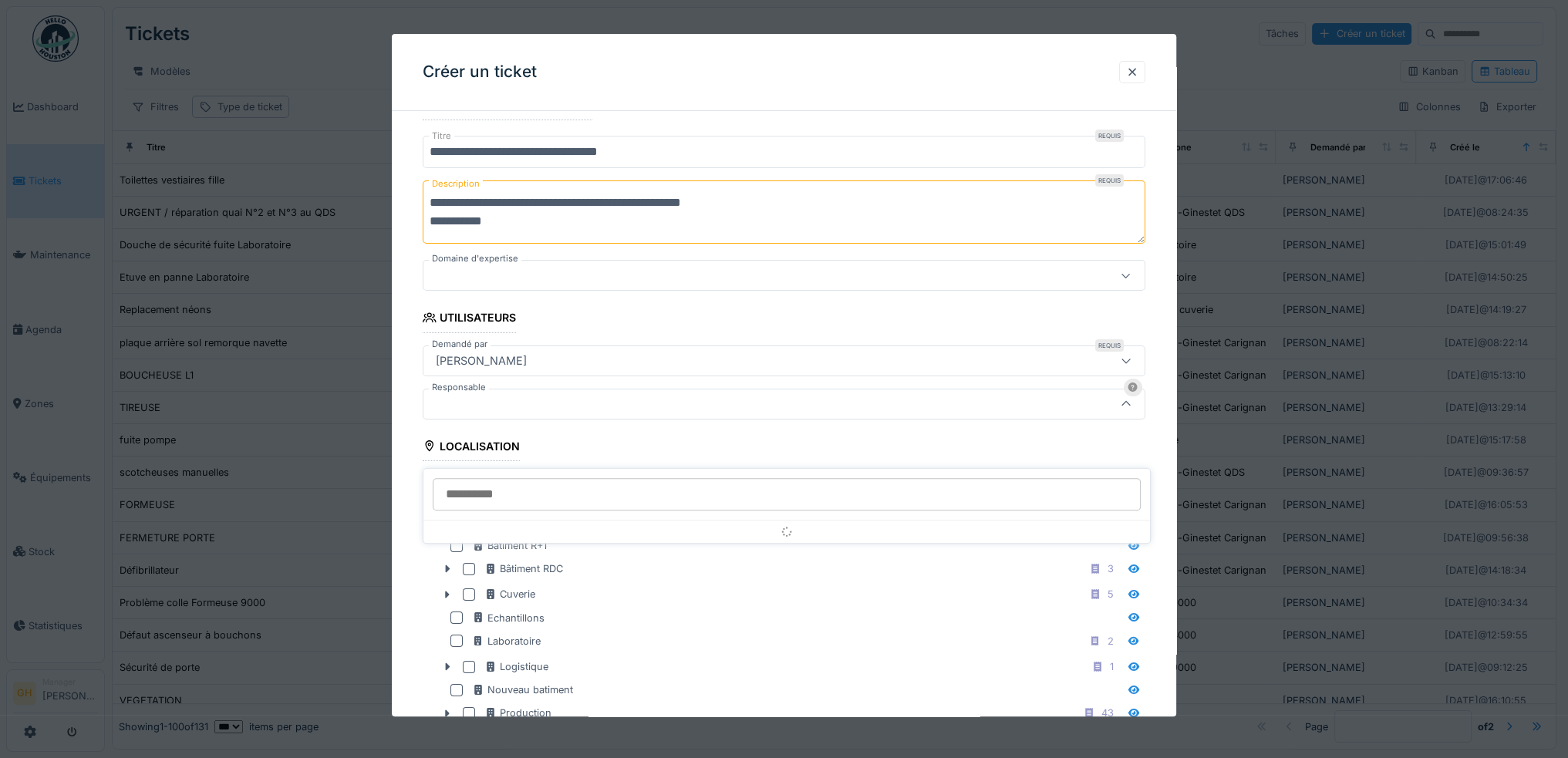
scroll to position [190, 0]
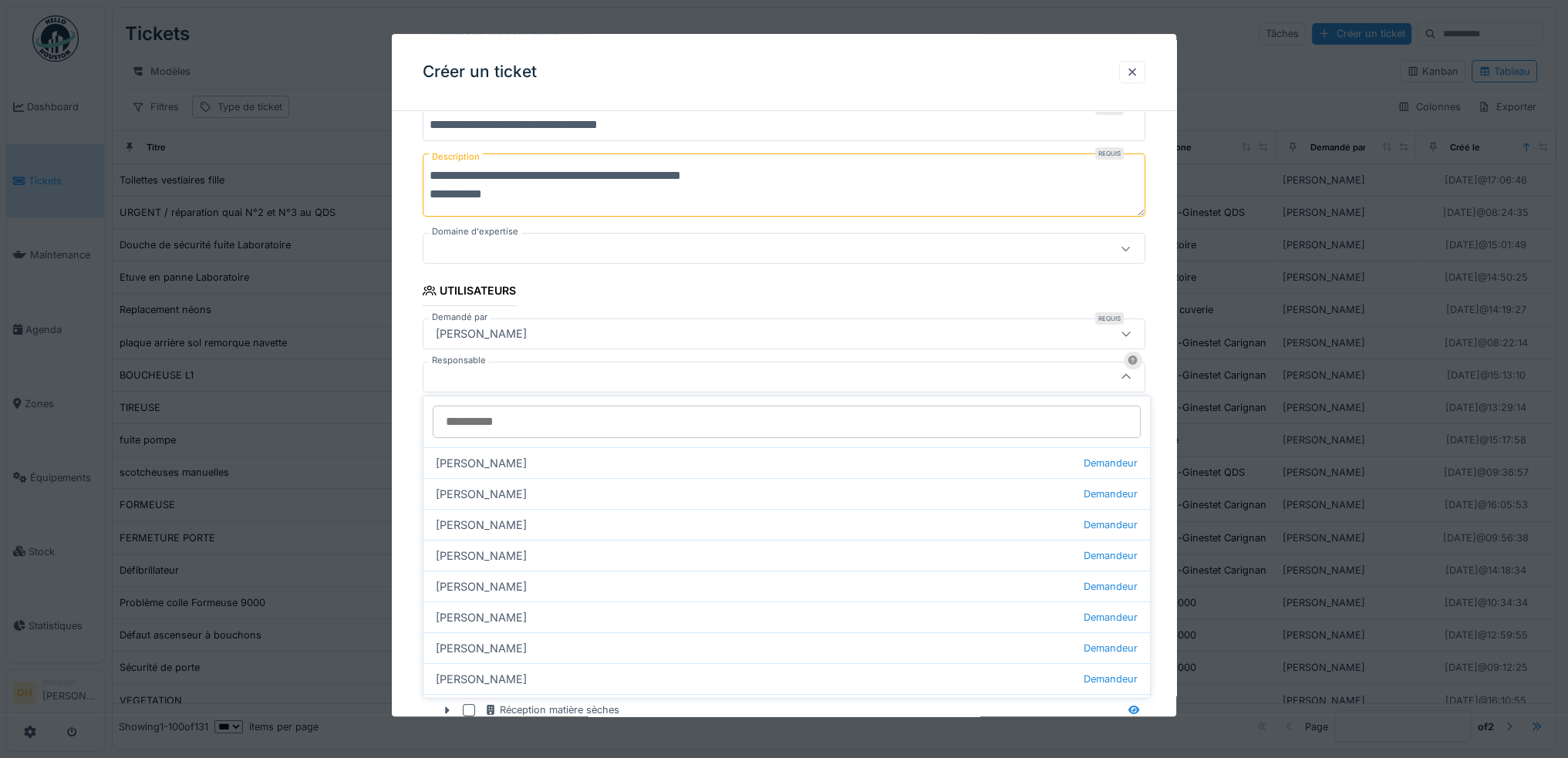
click at [525, 368] on div at bounding box center [742, 376] width 625 height 17
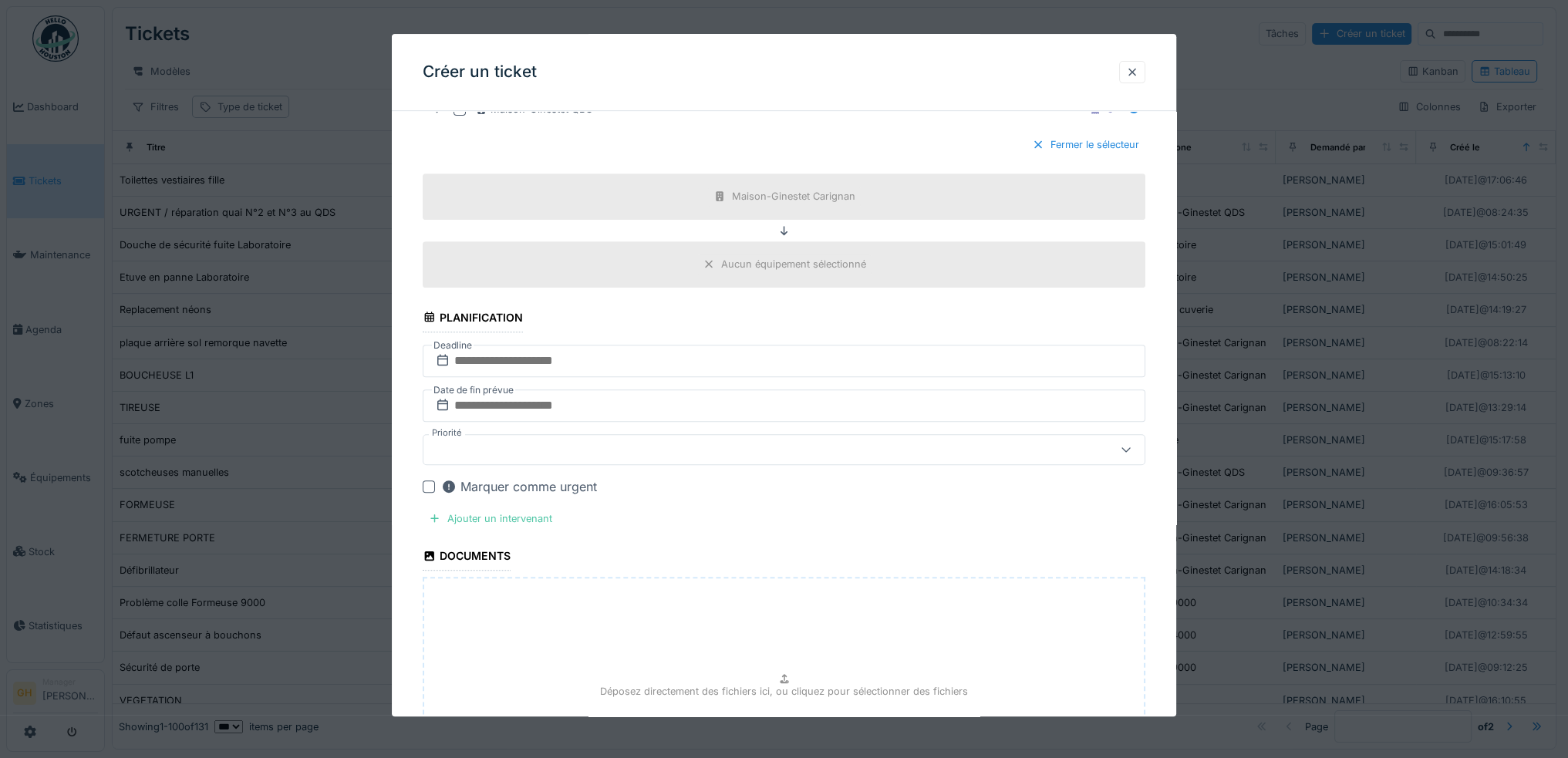
scroll to position [884, 0]
click at [596, 352] on input "text" at bounding box center [783, 357] width 722 height 33
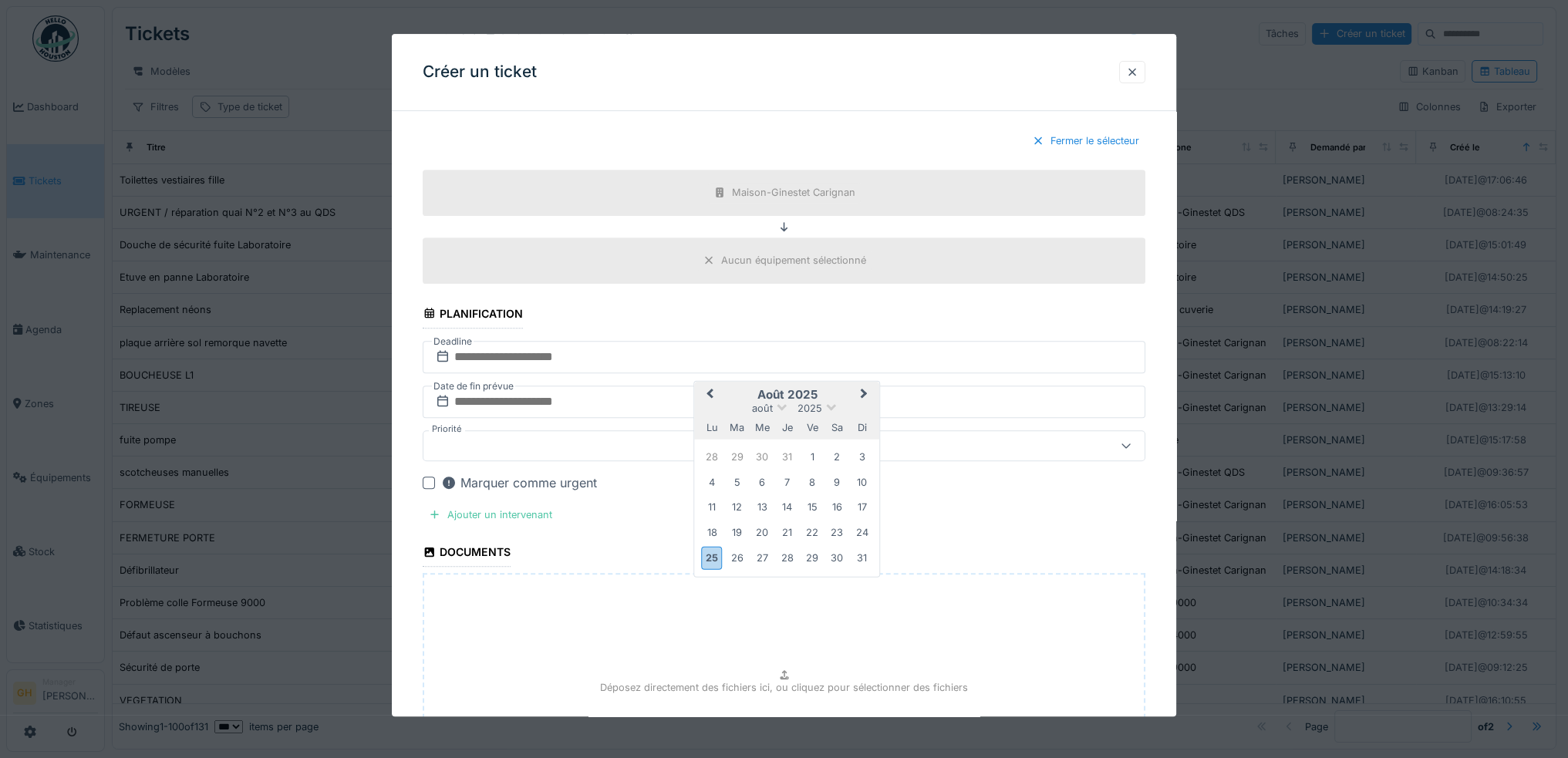
click at [864, 385] on span "Next Month" at bounding box center [864, 394] width 0 height 19
click at [810, 472] on div "10" at bounding box center [812, 482] width 21 height 21
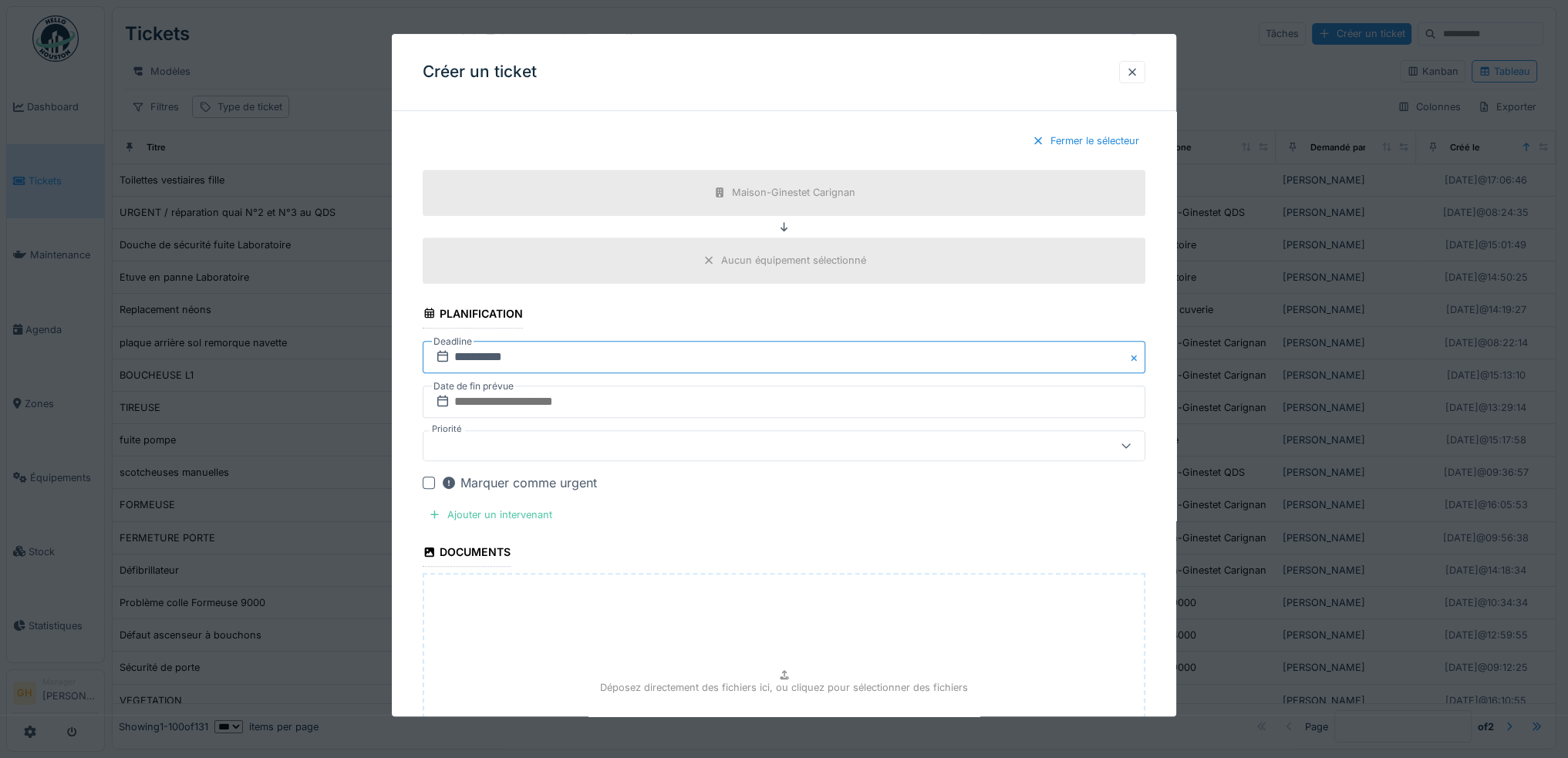
click at [523, 343] on input "**********" at bounding box center [783, 357] width 722 height 33
click at [708, 384] on button "Previous Month" at bounding box center [708, 396] width 25 height 25
click at [810, 472] on div "12" at bounding box center [812, 482] width 21 height 21
click at [488, 345] on input "**********" at bounding box center [783, 357] width 722 height 33
click at [813, 449] on div "5" at bounding box center [812, 457] width 21 height 21
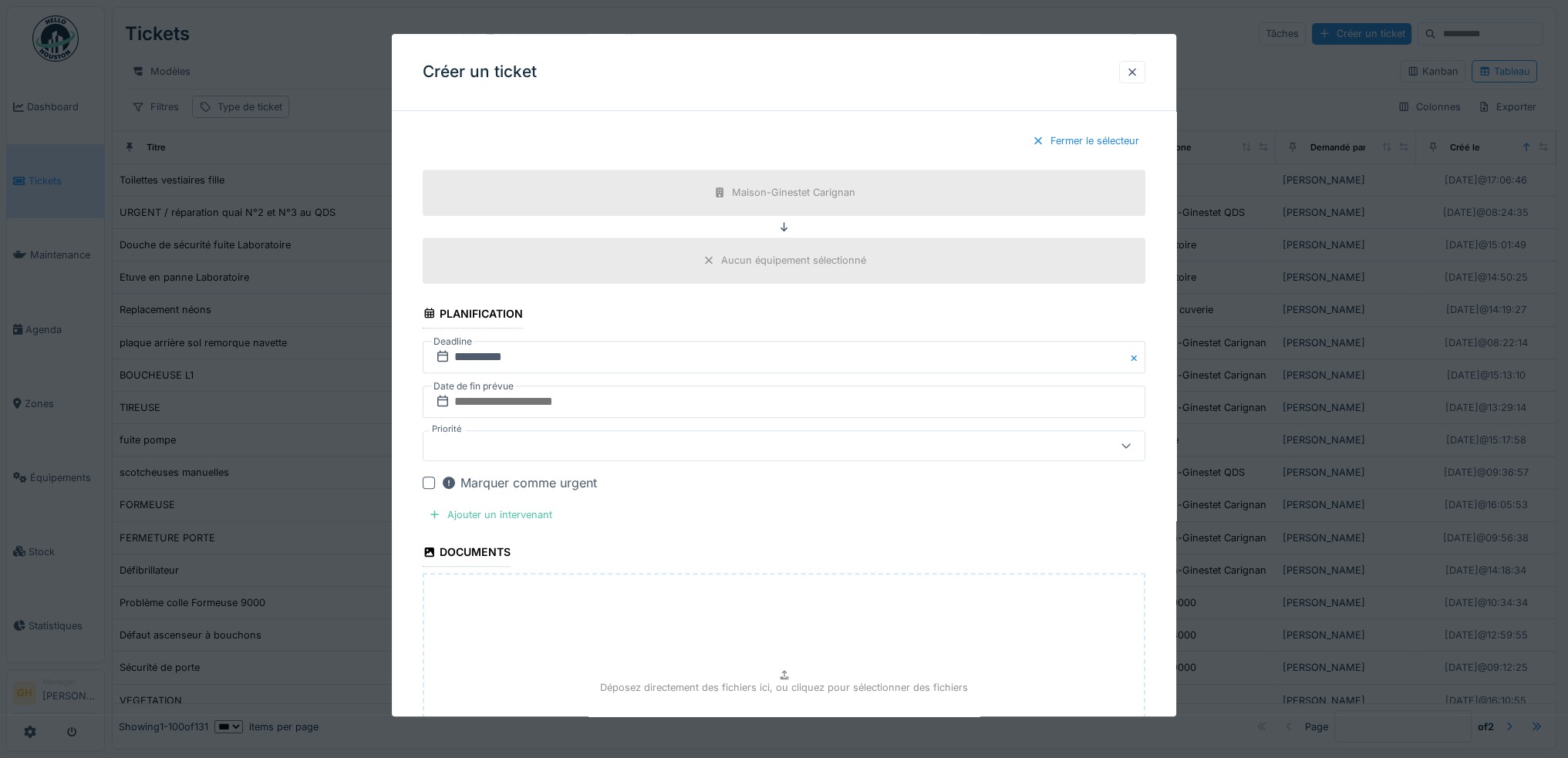
click at [503, 440] on div at bounding box center [742, 445] width 625 height 17
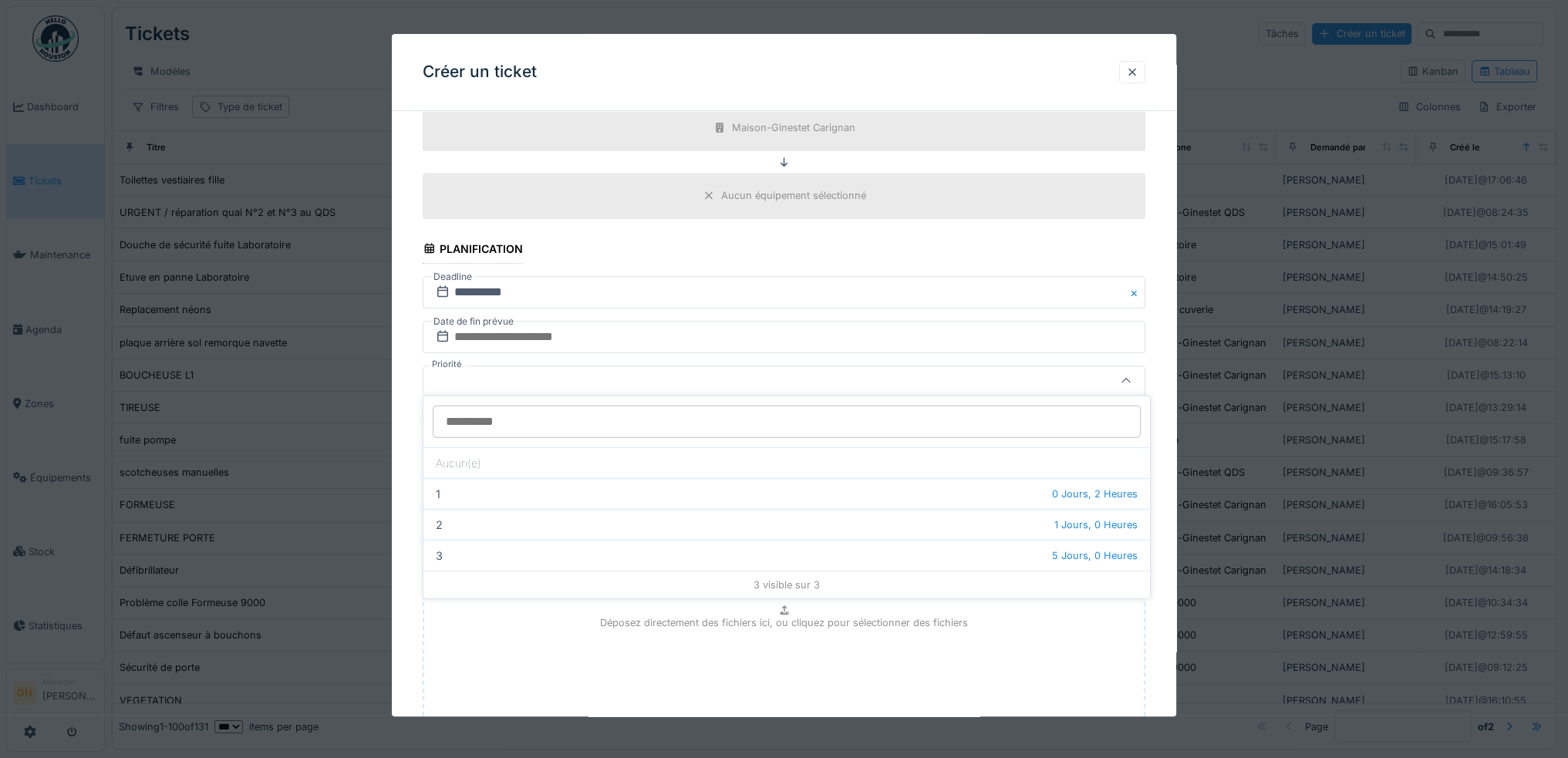
click at [520, 419] on input "Priorité" at bounding box center [787, 421] width 708 height 33
click at [525, 383] on div at bounding box center [742, 380] width 625 height 17
click at [427, 412] on div at bounding box center [429, 418] width 12 height 12
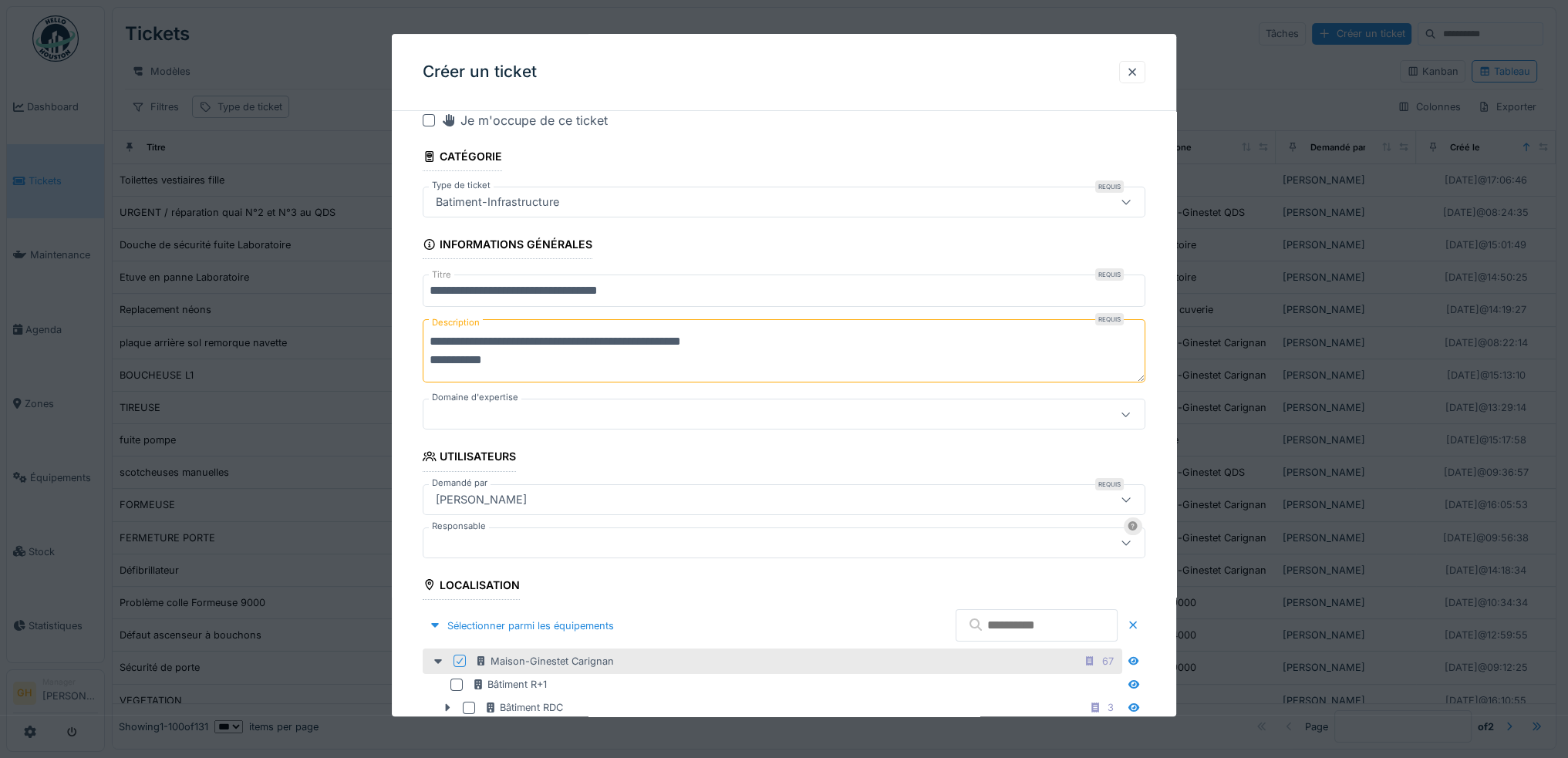
scroll to position [24, 0]
drag, startPoint x: 506, startPoint y: 359, endPoint x: 423, endPoint y: 358, distance: 83.0
click at [423, 358] on textarea "**********" at bounding box center [783, 352] width 722 height 63
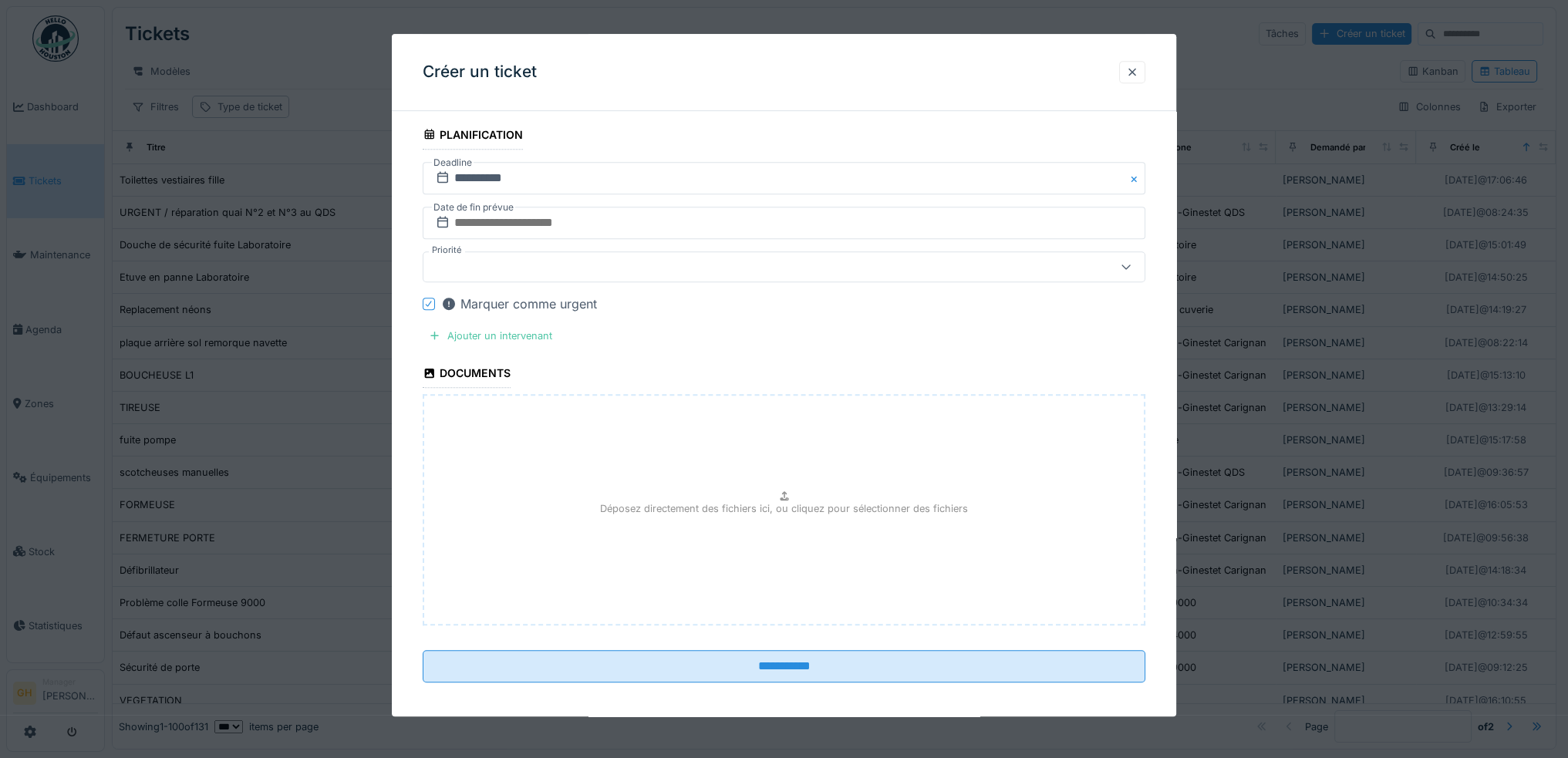
scroll to position [1066, 0]
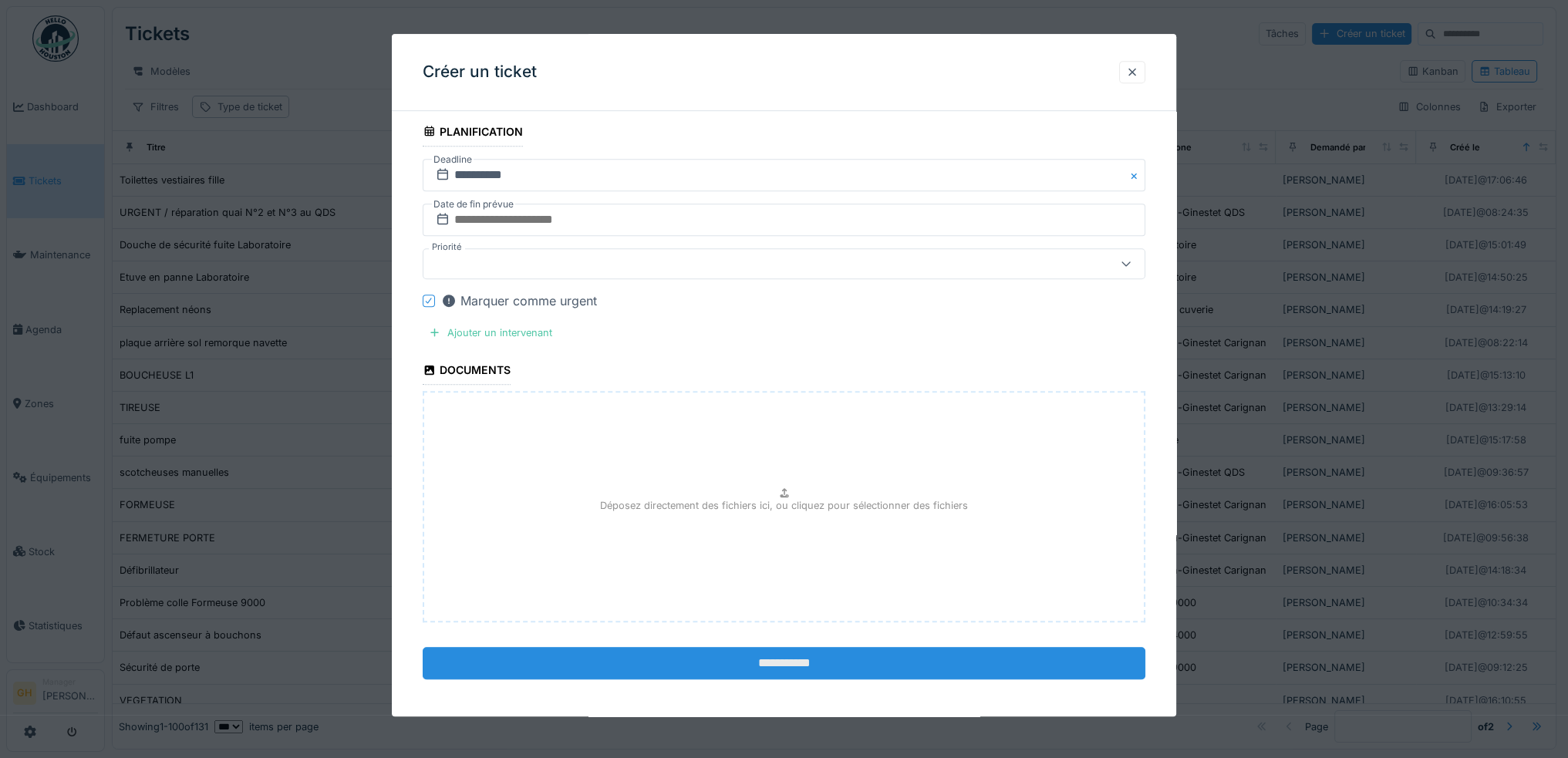
type textarea "**********"
click at [795, 653] on input "**********" at bounding box center [783, 663] width 722 height 33
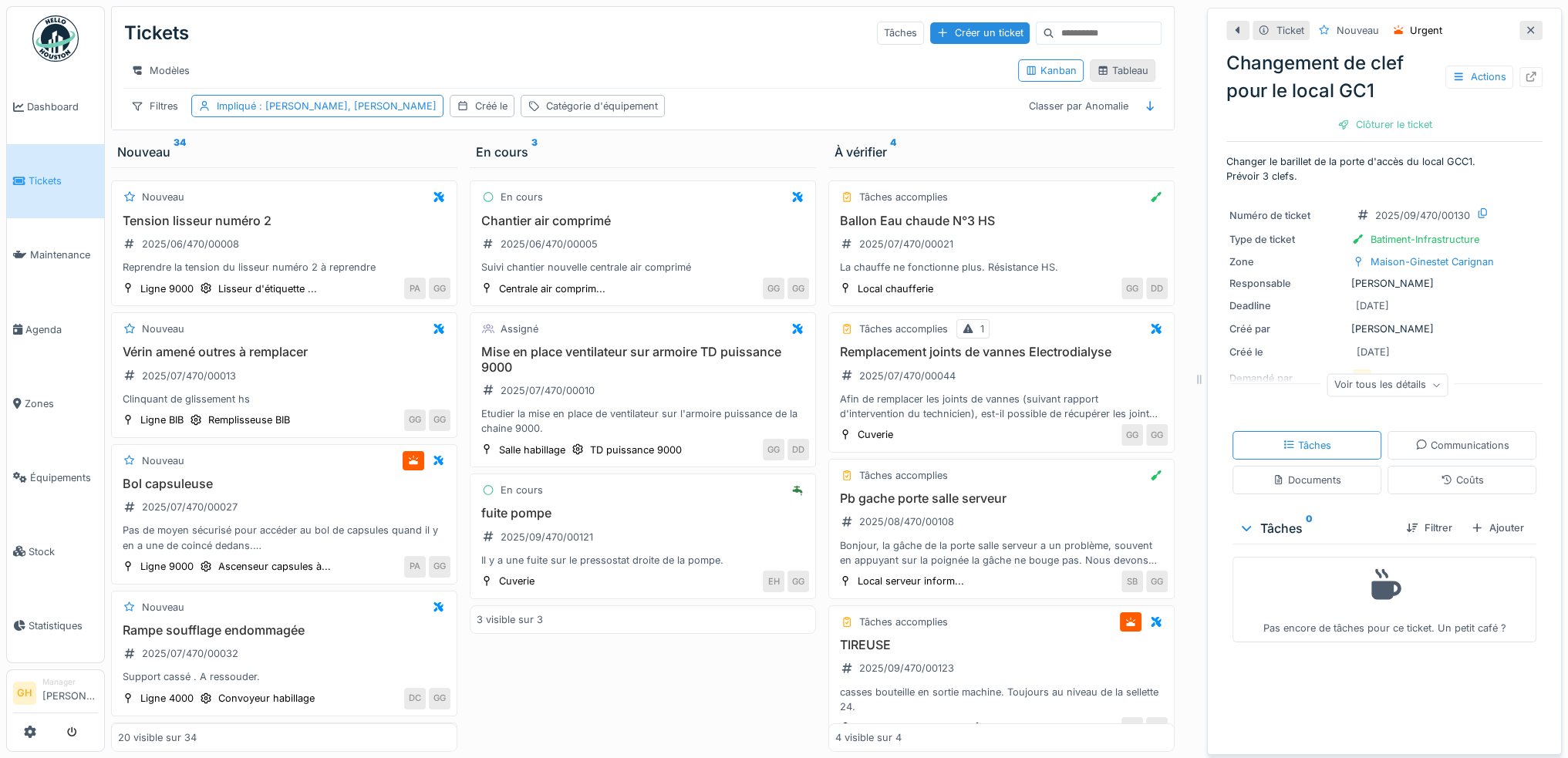
click at [1135, 78] on div "Tableau" at bounding box center [1123, 71] width 52 height 15
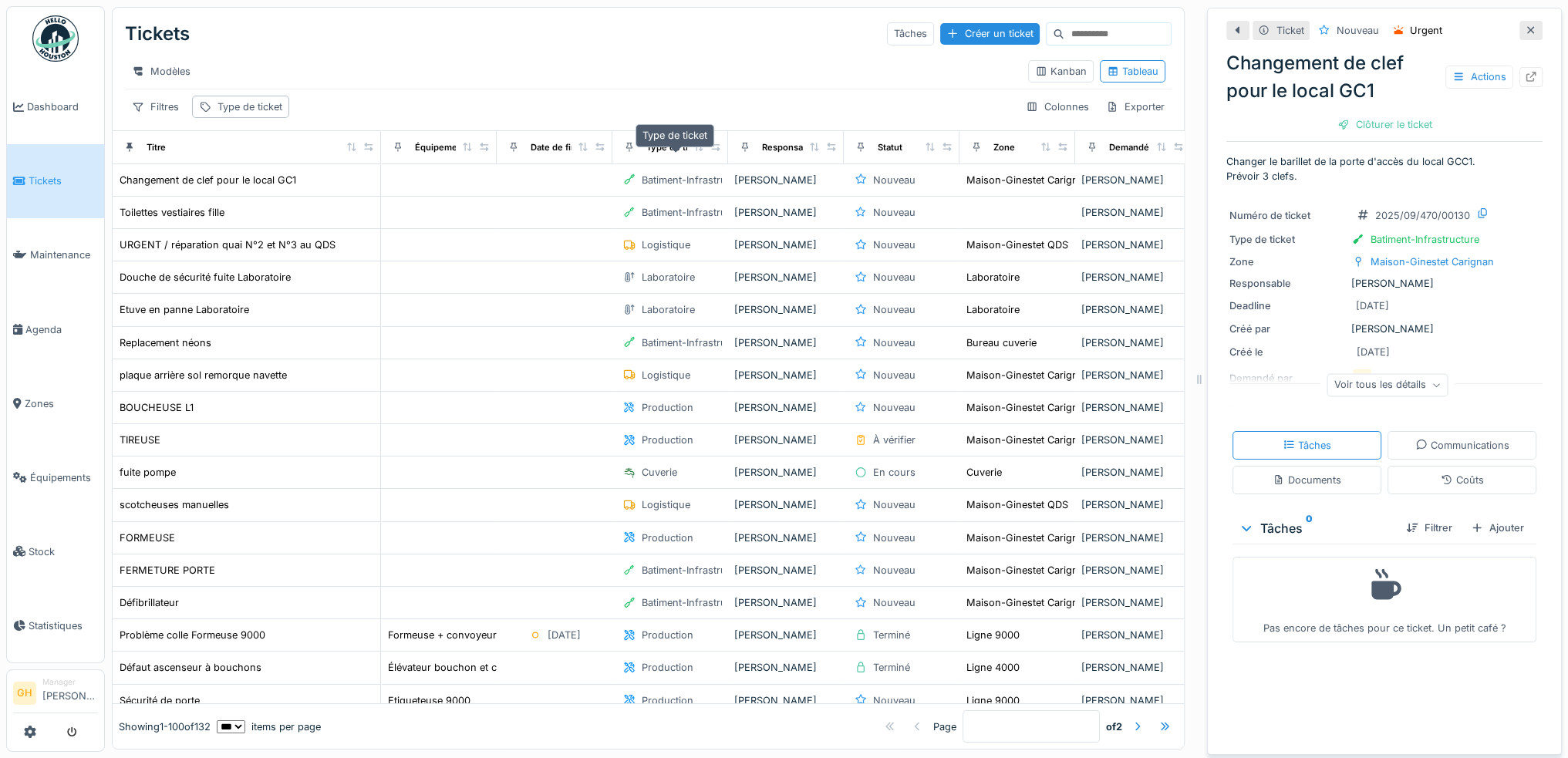
click at [657, 154] on div "Type de ticket" at bounding box center [676, 147] width 60 height 13
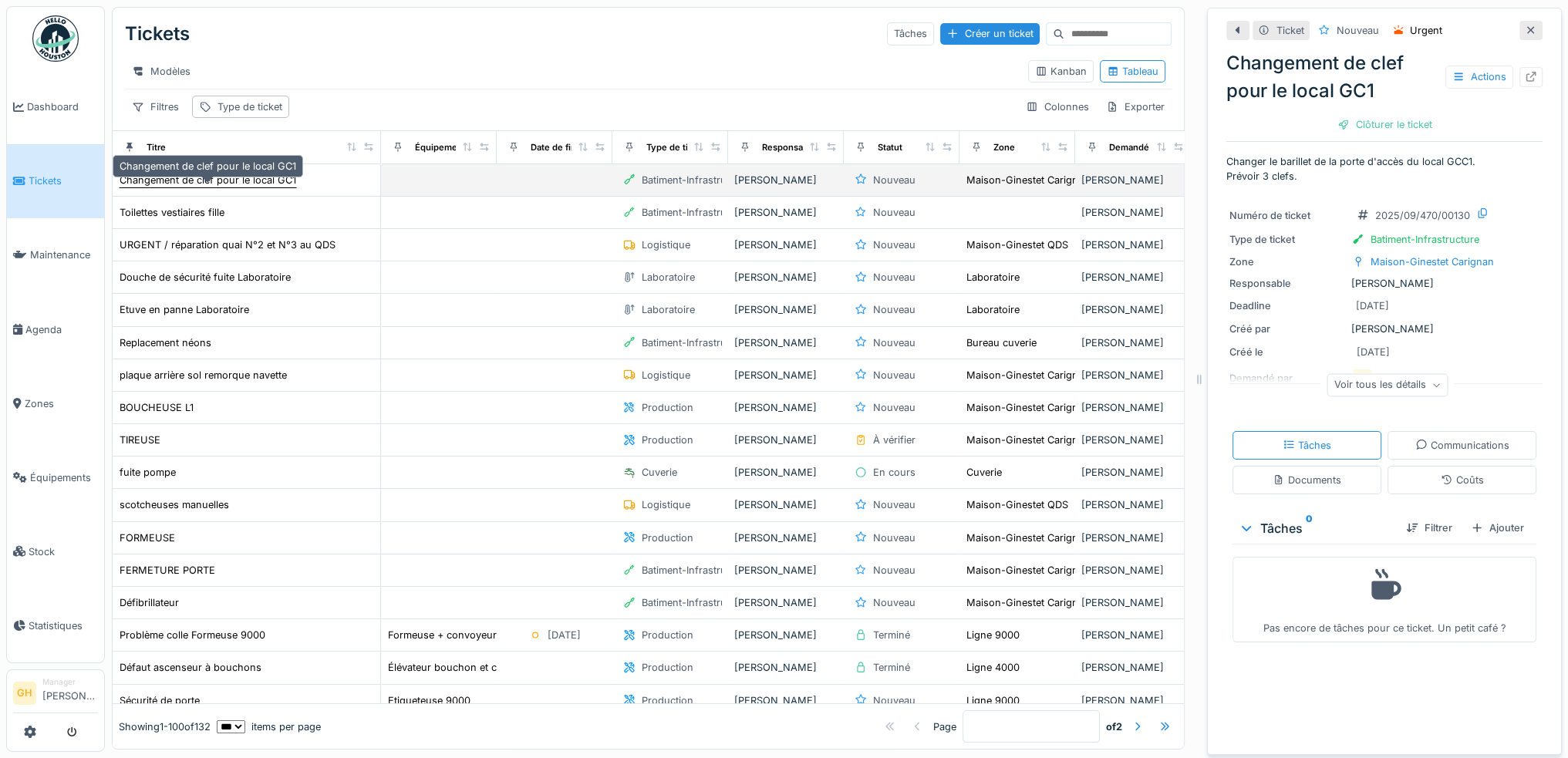
click at [237, 188] on div "Changement de clef pour le local GC1" at bounding box center [208, 180] width 176 height 15
